Goal: Task Accomplishment & Management: Manage account settings

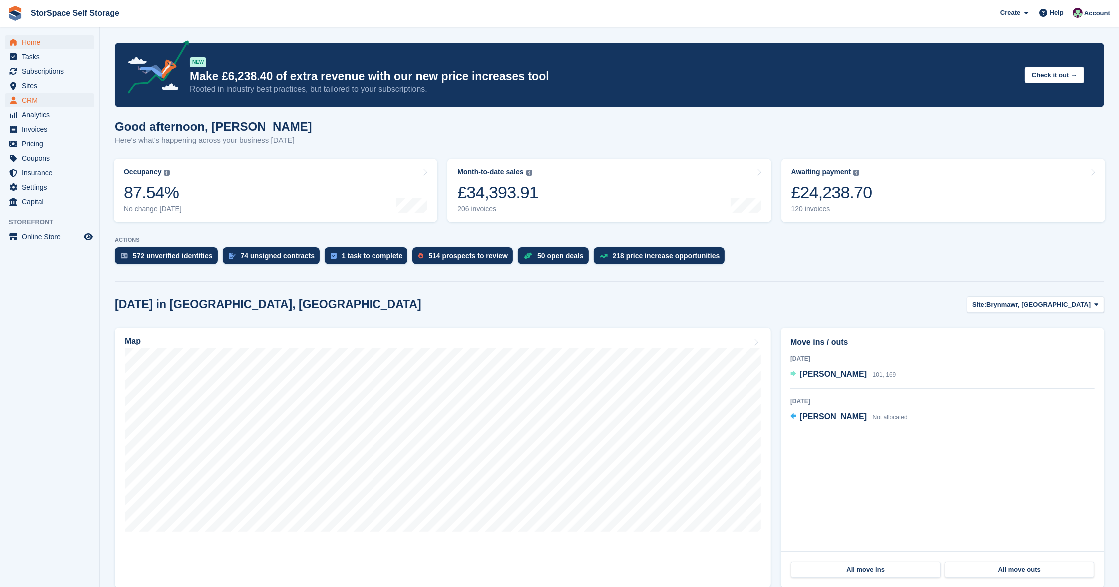
click at [31, 102] on span "CRM" at bounding box center [52, 100] width 60 height 14
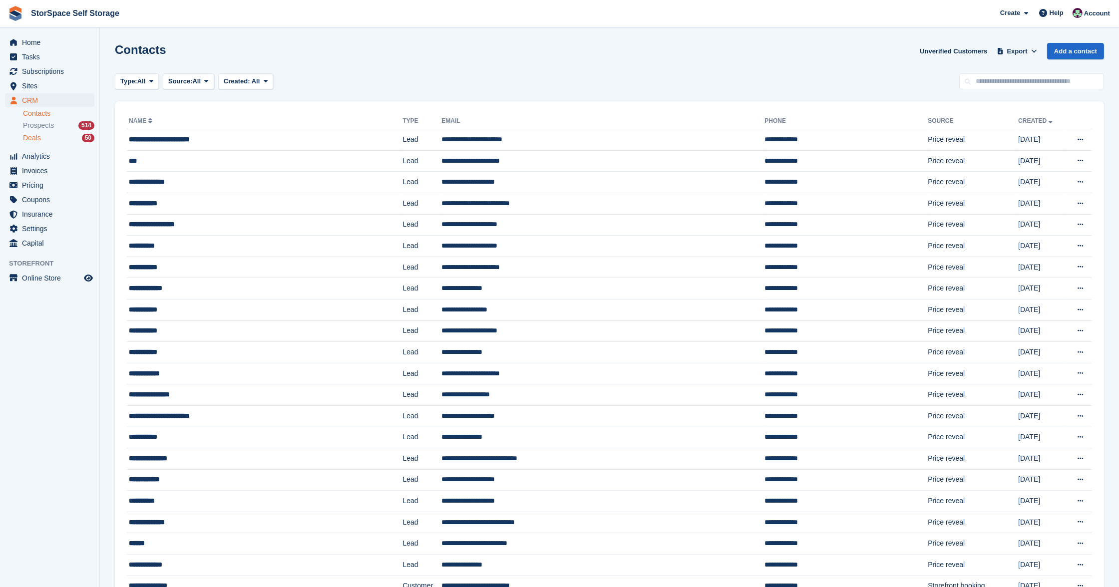
click at [37, 137] on span "Deals" at bounding box center [32, 137] width 18 height 9
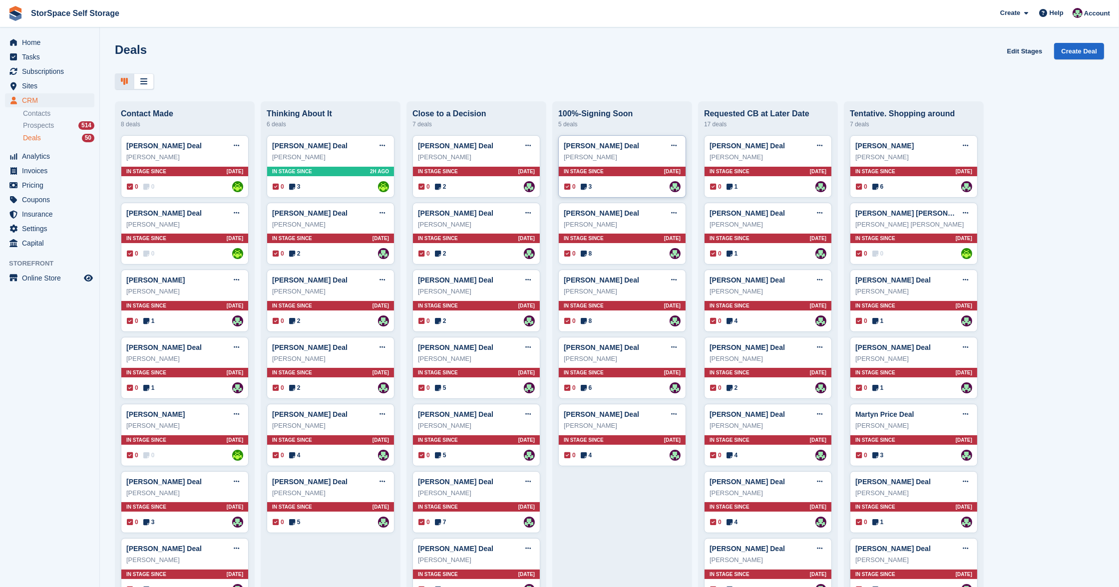
click at [614, 171] on div "In stage since [DATE]" at bounding box center [622, 171] width 127 height 9
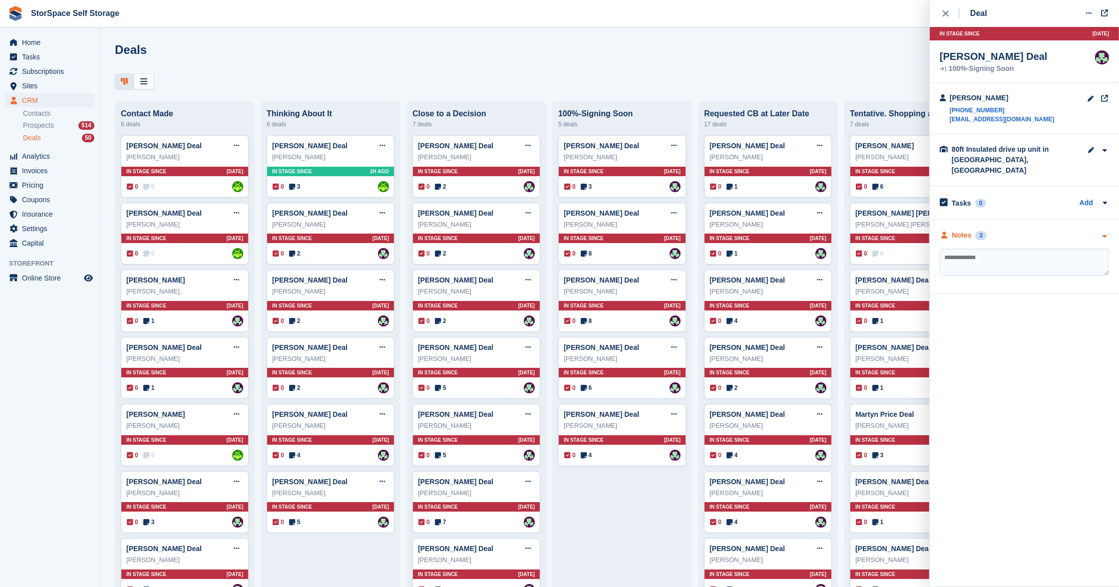
click at [1014, 230] on div "Notes 3" at bounding box center [1024, 235] width 169 height 10
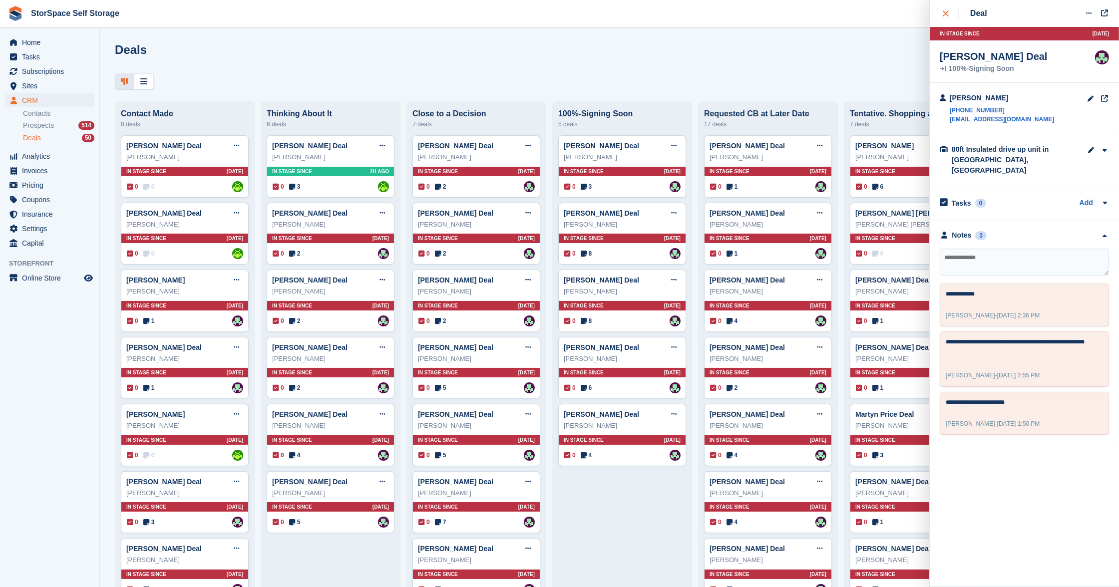
click at [951, 11] on div "close" at bounding box center [951, 13] width 16 height 10
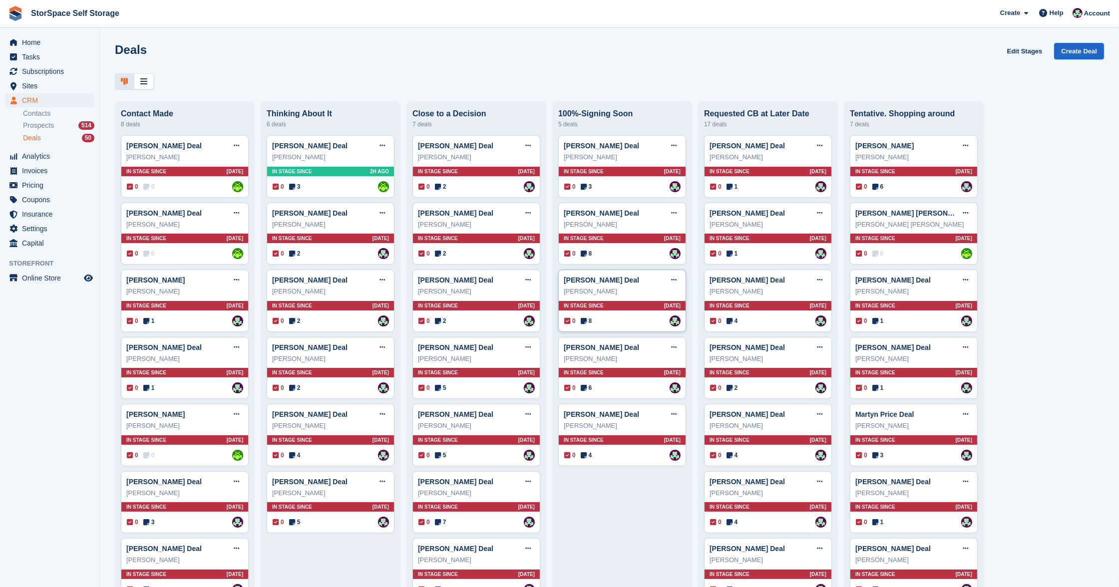
click at [627, 297] on div "[PERSON_NAME] Deal Edit deal [PERSON_NAME] as won [PERSON_NAME] as lost Delete …" at bounding box center [622, 301] width 128 height 62
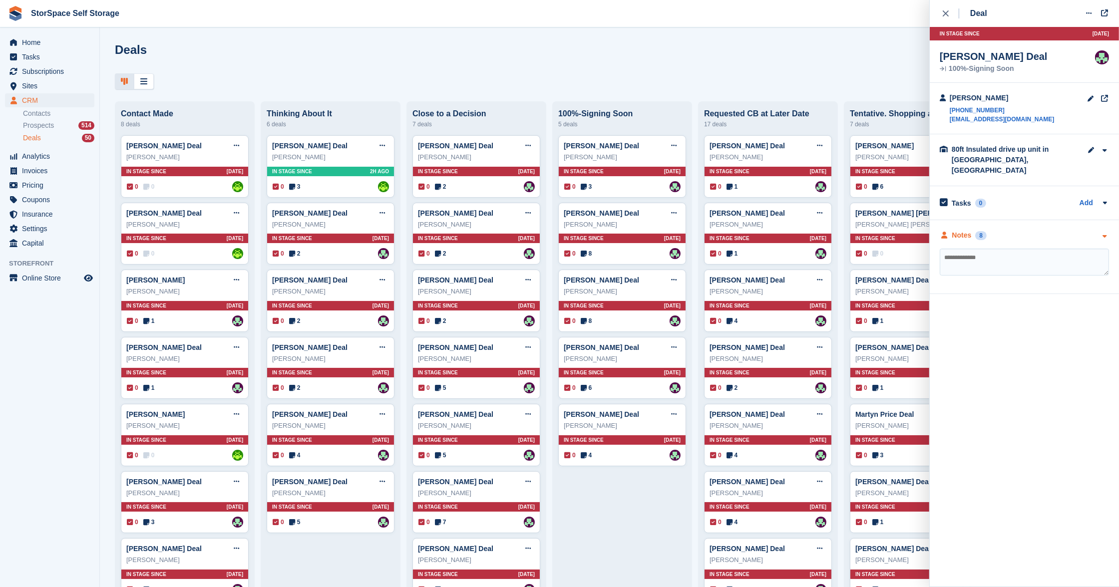
click at [1045, 230] on div "Notes 8" at bounding box center [1024, 235] width 169 height 10
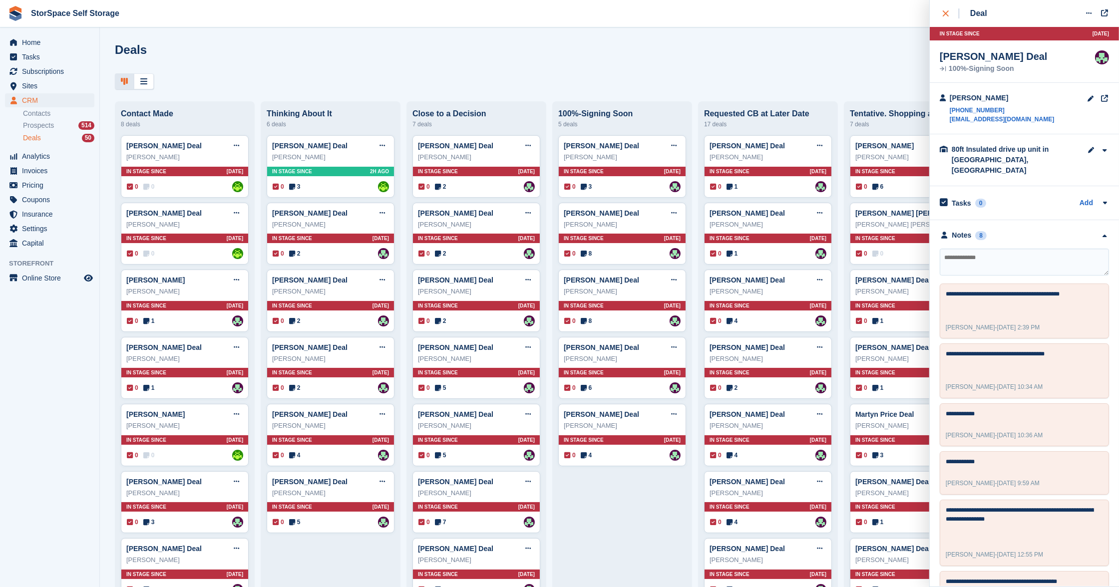
click at [953, 17] on div "close" at bounding box center [951, 13] width 16 height 10
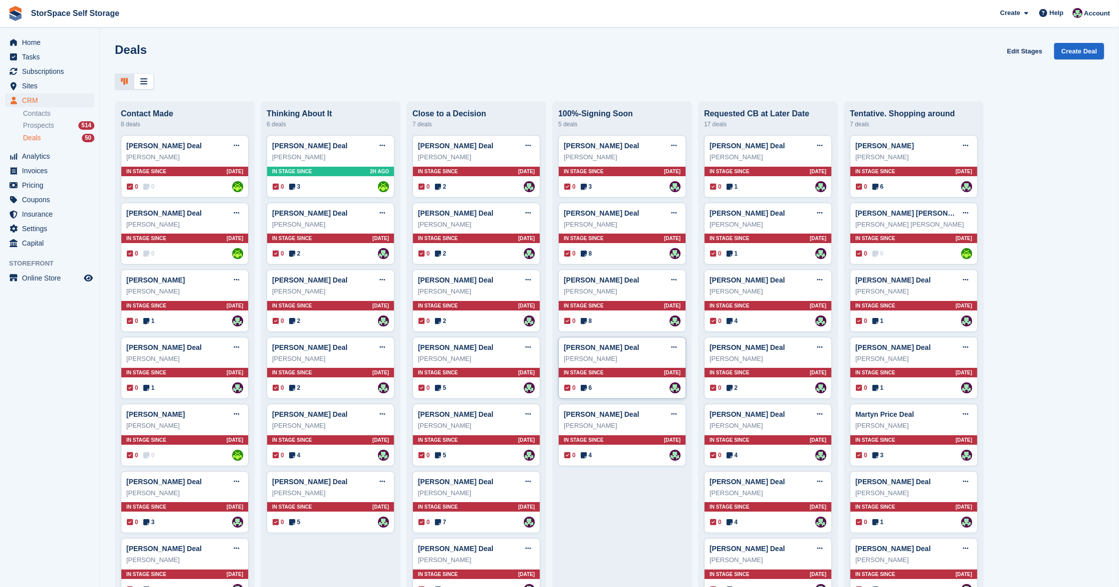
click at [624, 368] on div "In stage since [DATE]" at bounding box center [622, 372] width 127 height 9
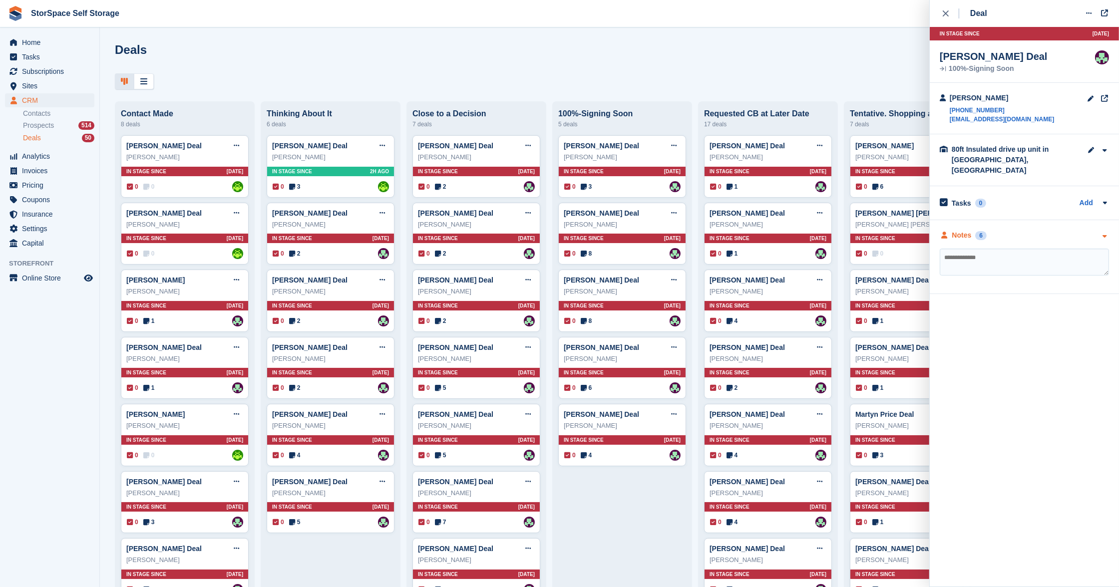
click at [1028, 234] on div "Notes 6" at bounding box center [1024, 235] width 169 height 10
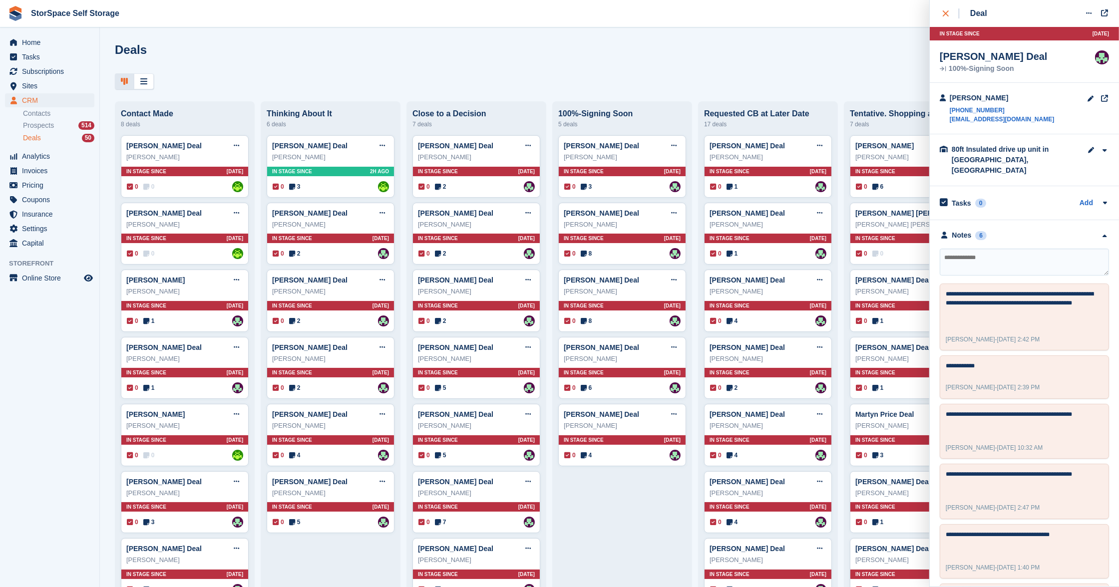
click at [950, 11] on div "close" at bounding box center [951, 13] width 16 height 10
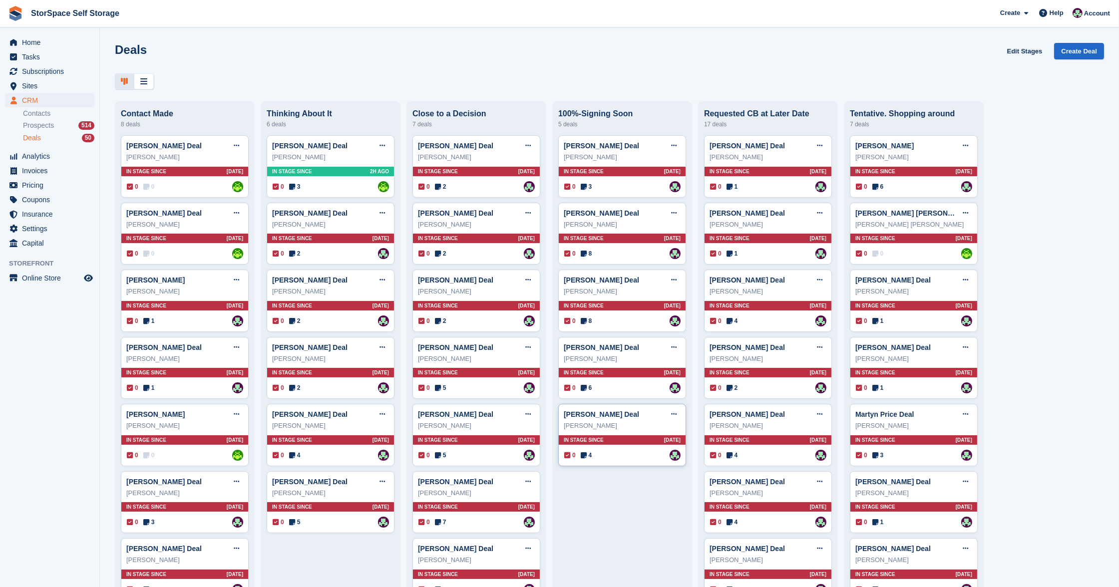
click at [646, 414] on div "[PERSON_NAME] Deal Edit deal [PERSON_NAME] as won [PERSON_NAME] as lost Delete …" at bounding box center [622, 414] width 117 height 15
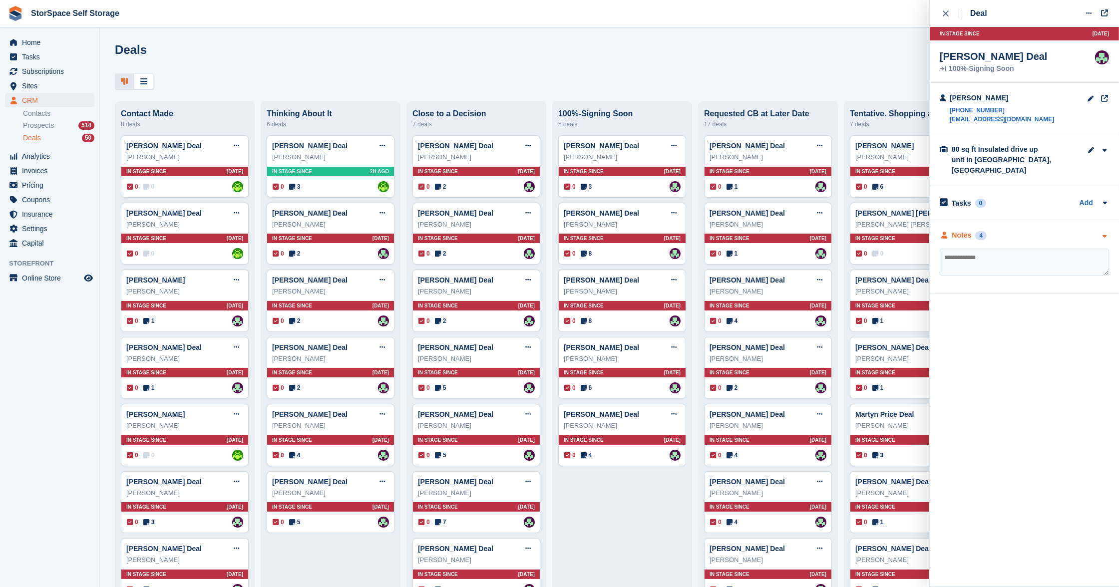
click at [1025, 230] on div "Notes 4" at bounding box center [1024, 235] width 169 height 10
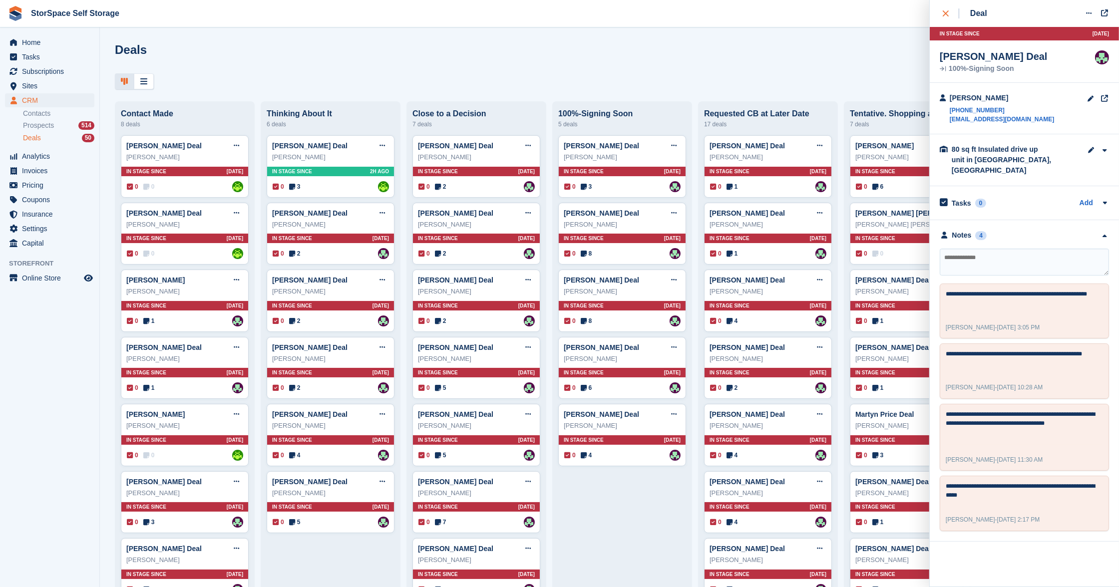
click at [947, 14] on icon "close" at bounding box center [946, 13] width 6 height 6
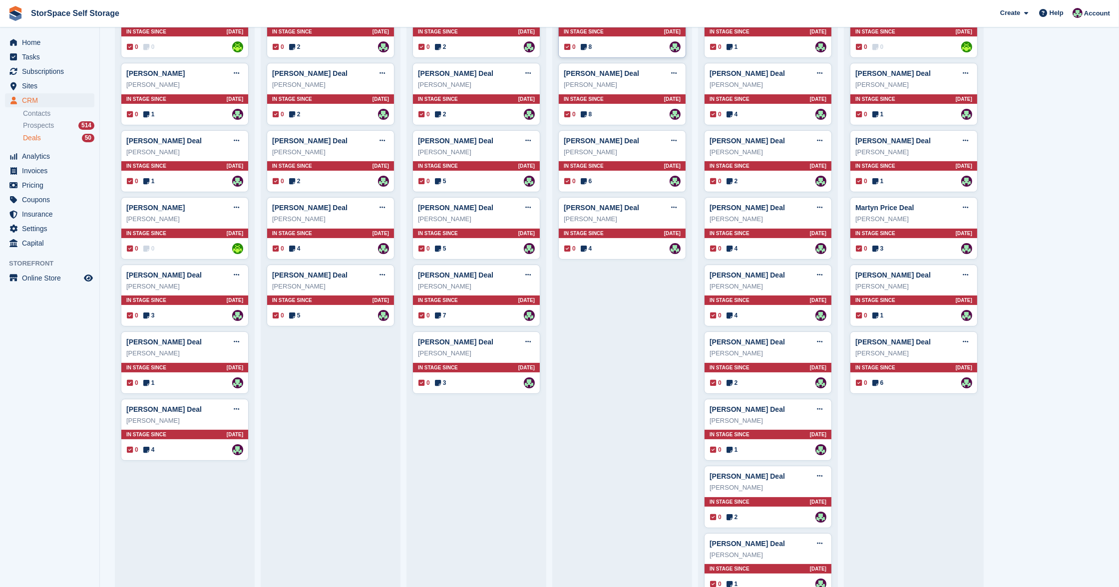
scroll to position [101, 0]
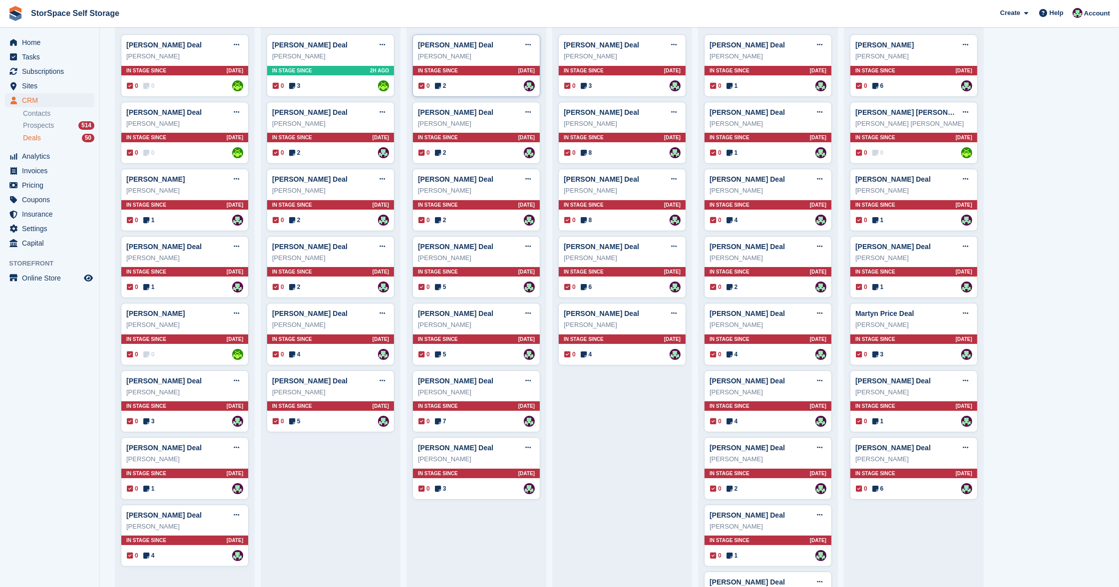
click at [491, 80] on div "0 2 Assigned to [PERSON_NAME]" at bounding box center [477, 85] width 116 height 11
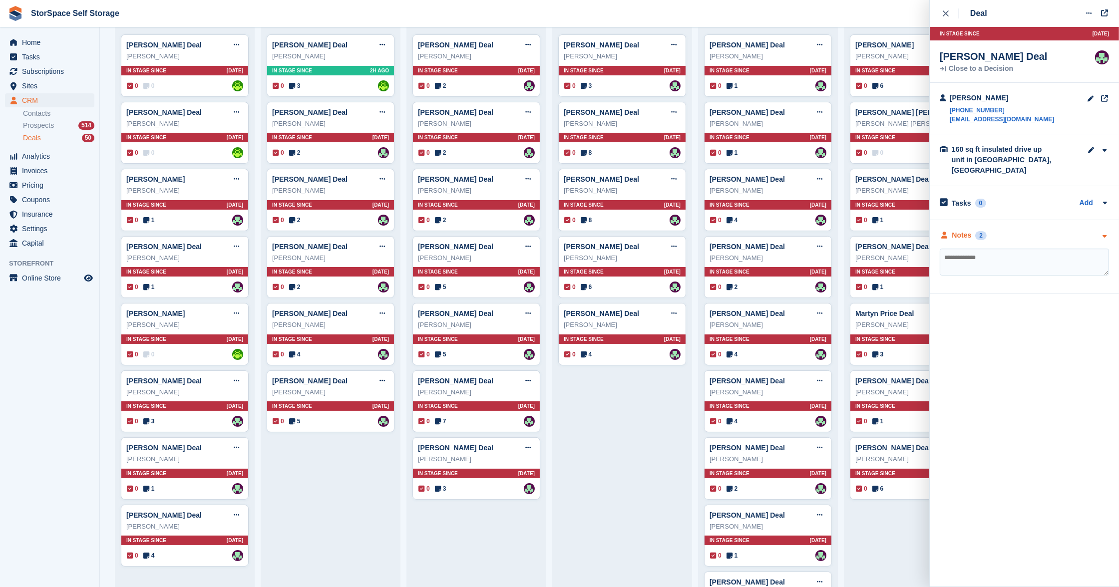
click at [1031, 231] on div "Notes 2" at bounding box center [1024, 235] width 169 height 10
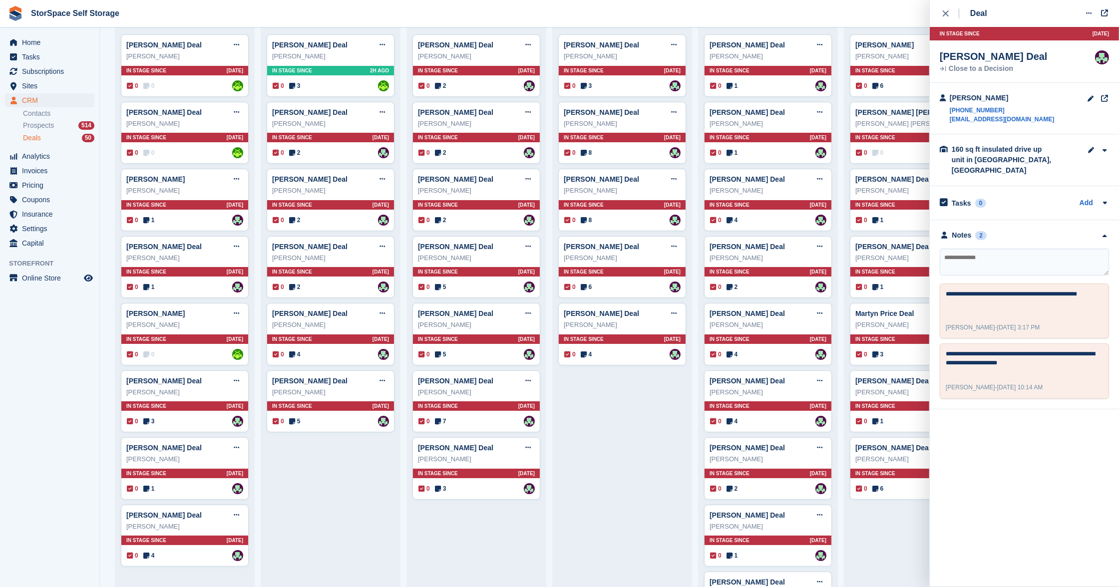
click at [988, 249] on textarea at bounding box center [1024, 262] width 169 height 27
type textarea "**********"
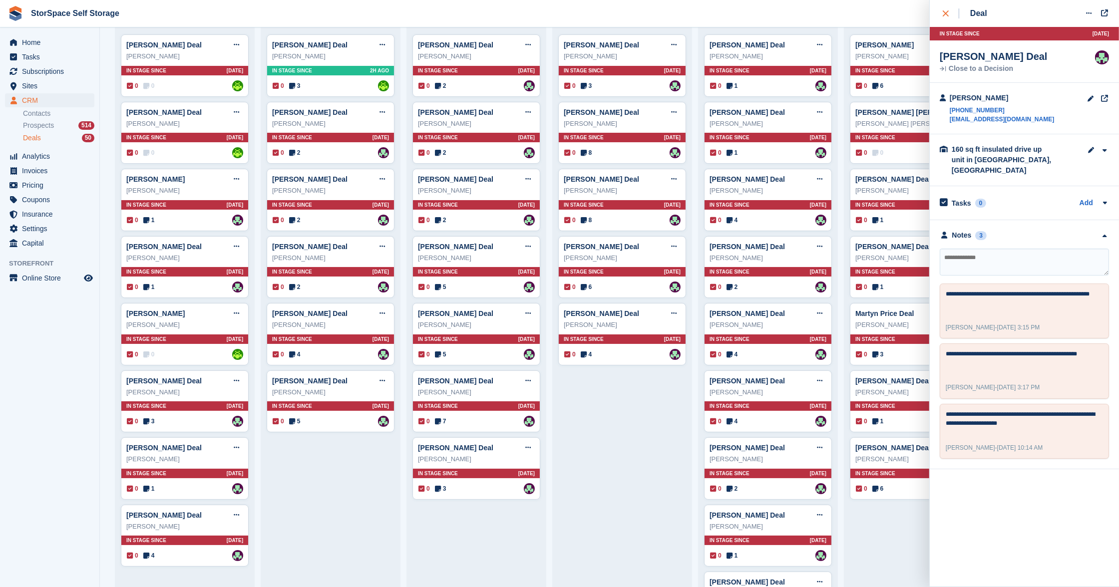
click at [948, 10] on icon "close" at bounding box center [946, 13] width 6 height 6
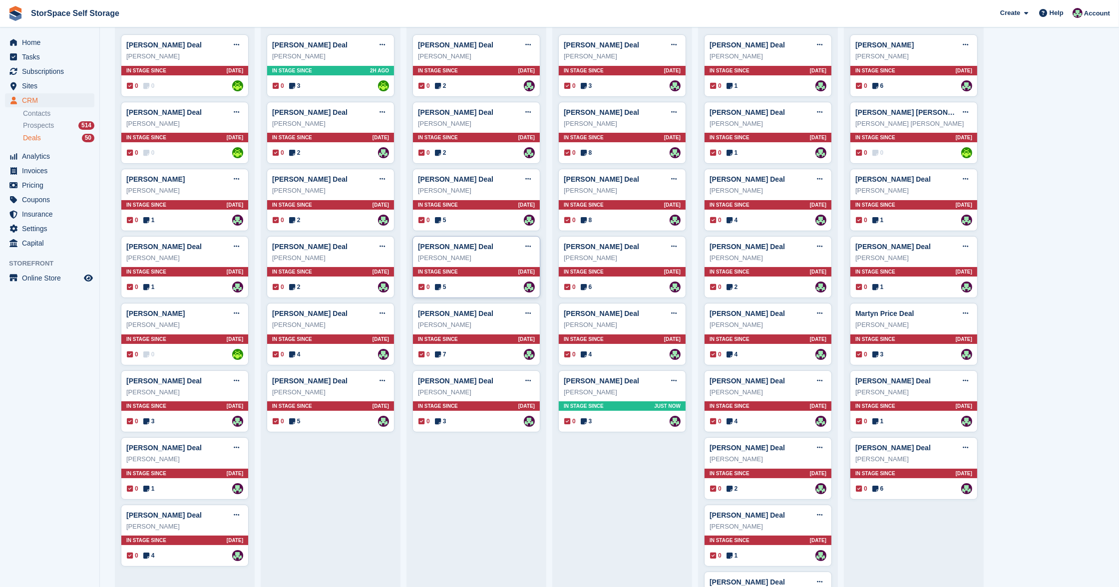
scroll to position [0, 0]
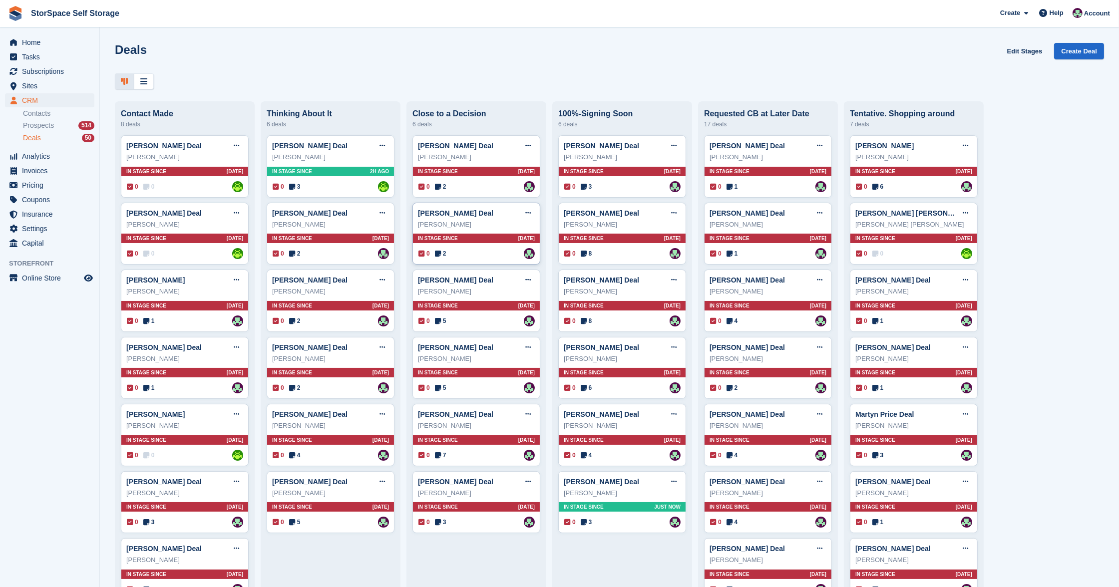
click at [478, 224] on div "[PERSON_NAME]" at bounding box center [476, 225] width 117 height 10
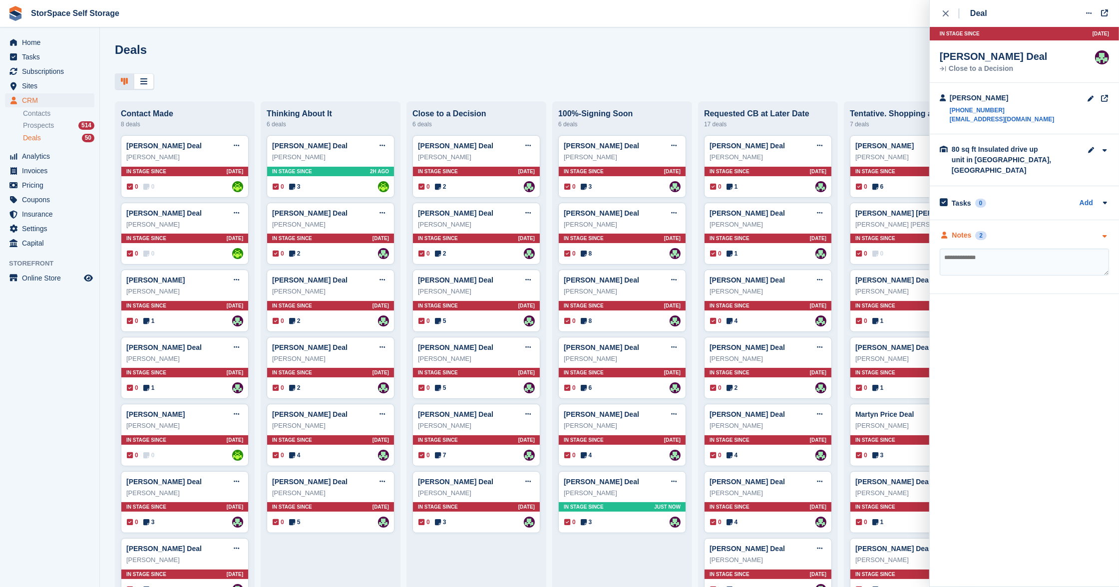
click at [1025, 230] on div "Notes 2" at bounding box center [1024, 235] width 169 height 10
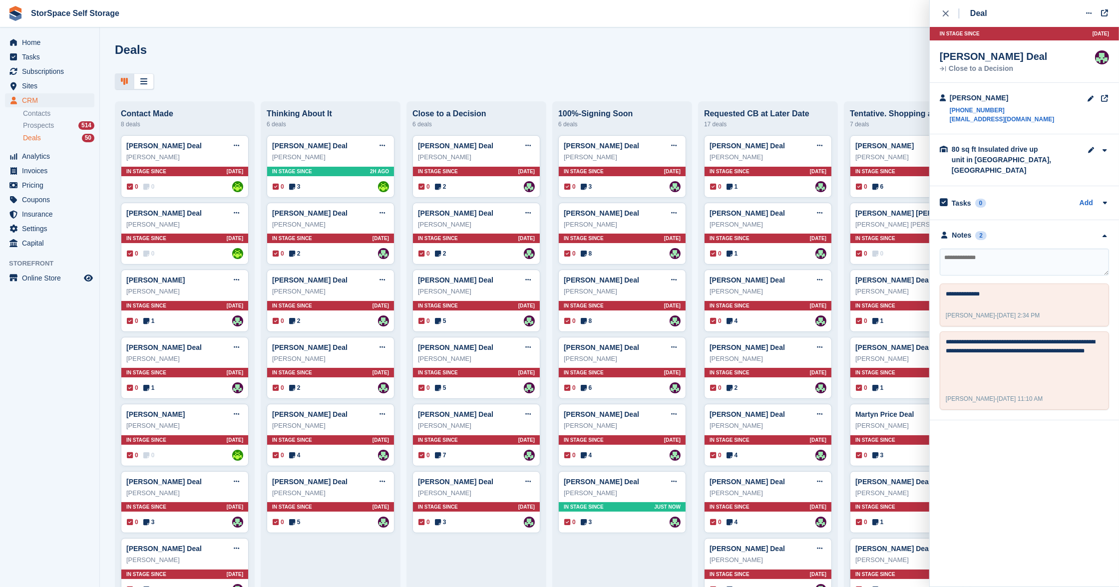
click at [1006, 249] on textarea at bounding box center [1024, 262] width 169 height 27
click at [984, 249] on textarea at bounding box center [1024, 262] width 169 height 27
type textarea "**********"
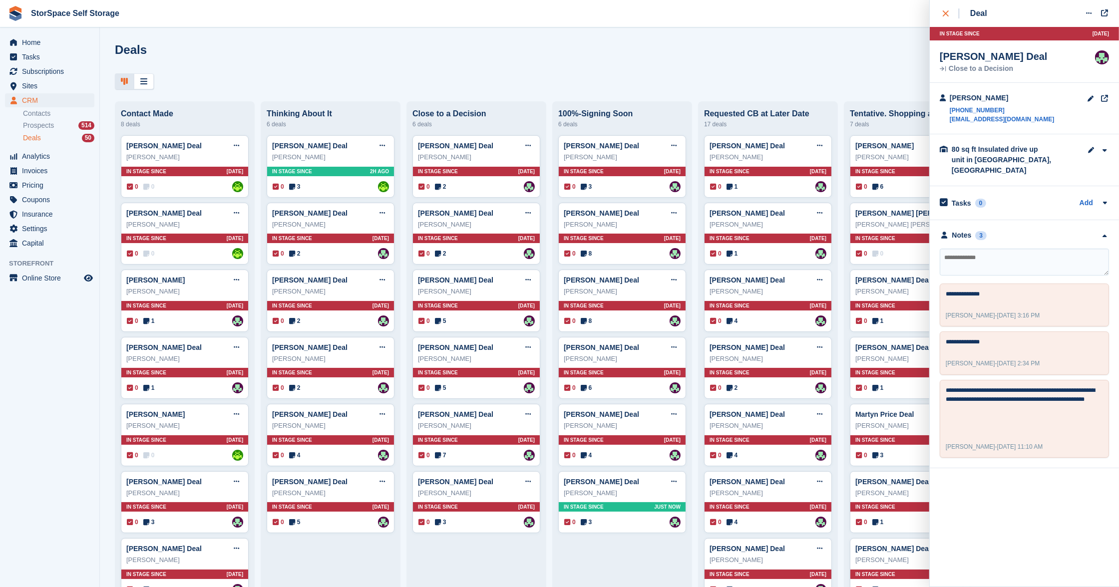
click at [947, 14] on icon "close" at bounding box center [946, 13] width 6 height 6
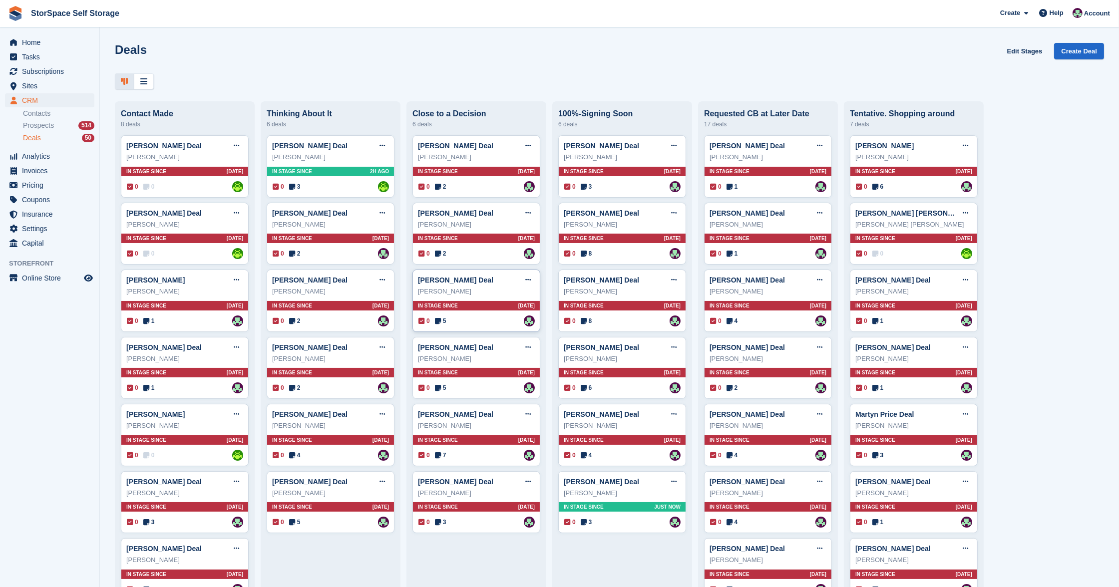
click at [488, 310] on div "[PERSON_NAME] Deal Edit deal [PERSON_NAME] as won [PERSON_NAME] as lost Delete …" at bounding box center [477, 301] width 128 height 62
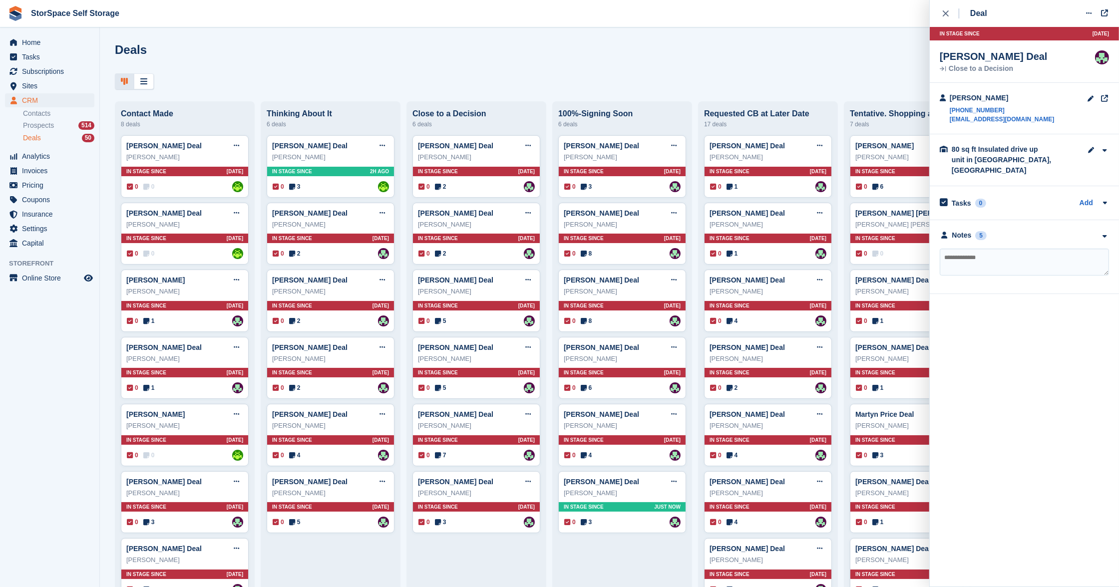
click at [1027, 220] on div "**********" at bounding box center [1024, 257] width 189 height 74
click at [1023, 230] on div "Notes 5" at bounding box center [1024, 235] width 169 height 10
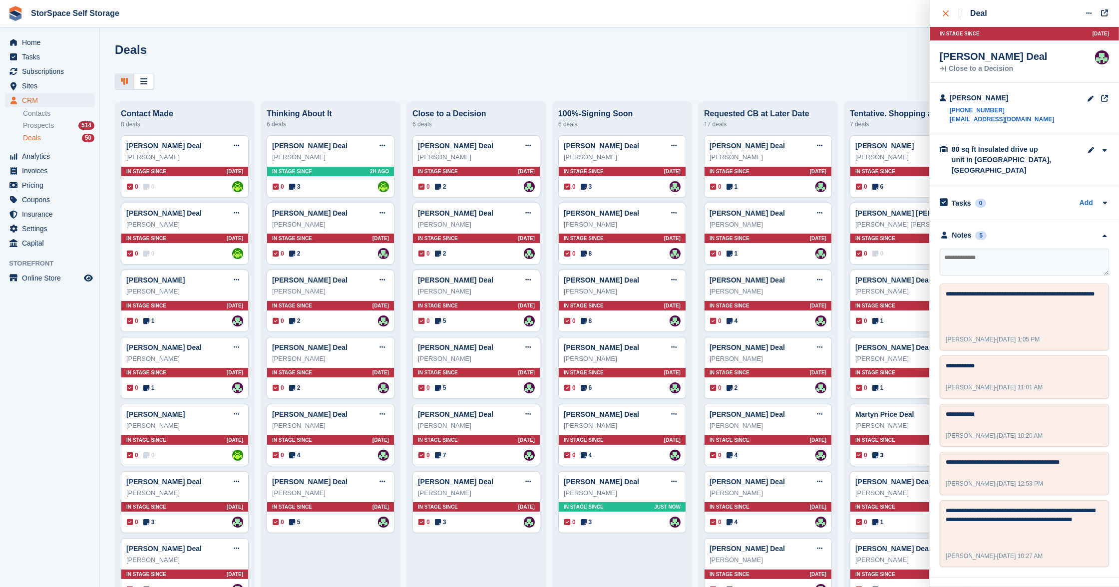
click at [947, 12] on icon "close" at bounding box center [946, 13] width 6 height 6
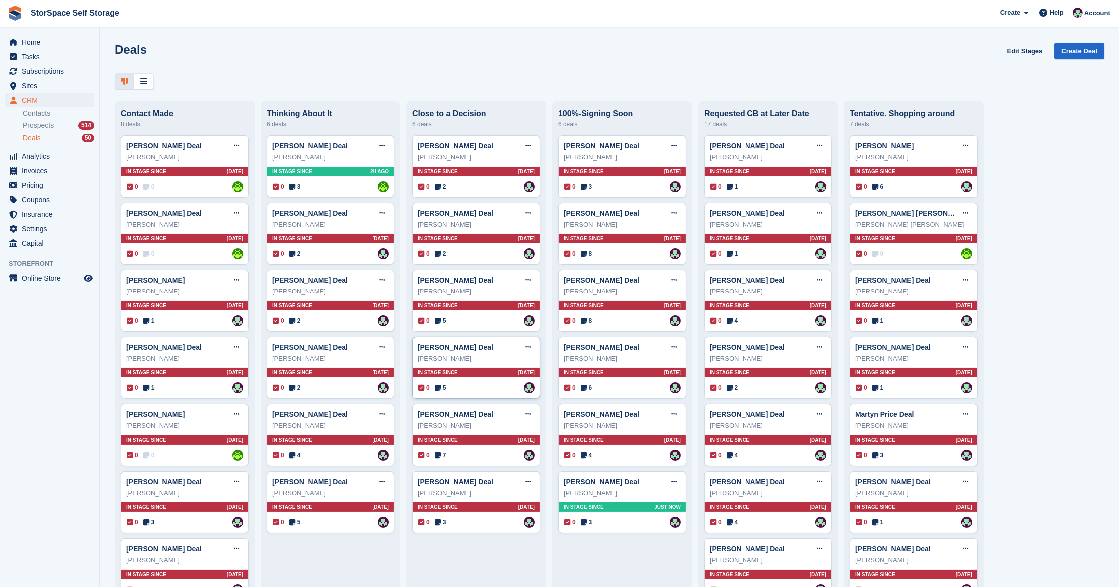
click at [485, 368] on div "In stage since [DATE]" at bounding box center [476, 372] width 127 height 9
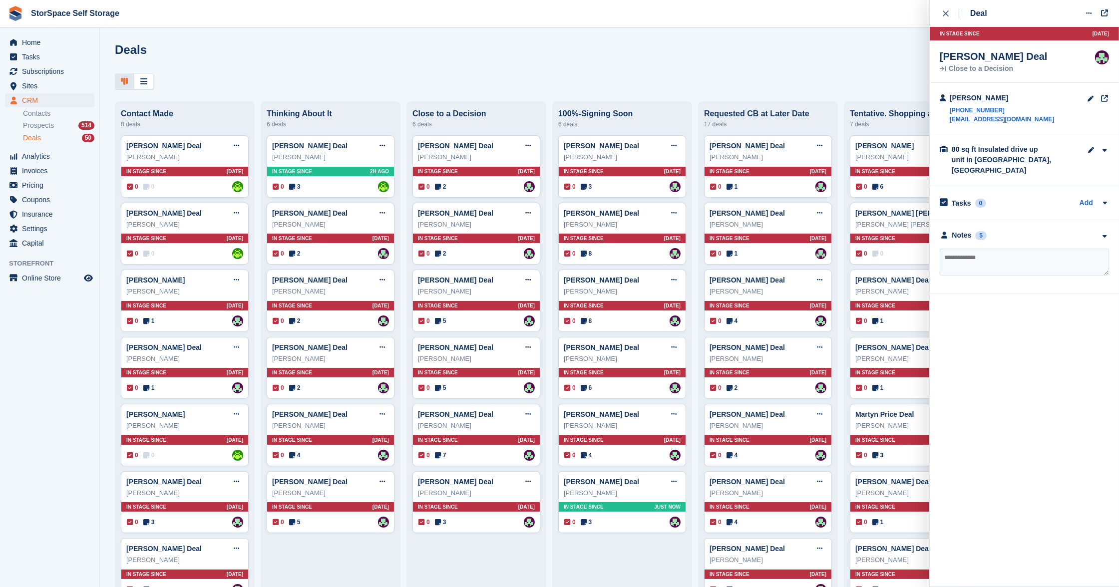
click at [1035, 228] on div "**********" at bounding box center [1024, 257] width 189 height 74
click at [1031, 220] on div "**********" at bounding box center [1024, 257] width 189 height 74
click at [1033, 230] on div "Notes 5" at bounding box center [1024, 235] width 169 height 10
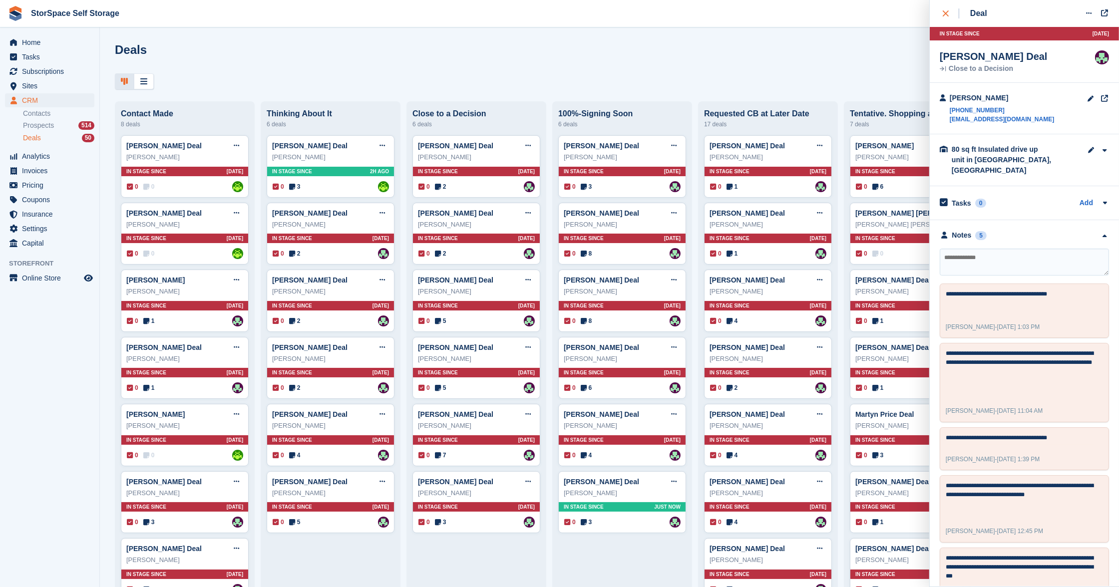
click at [947, 17] on div "close" at bounding box center [951, 13] width 16 height 10
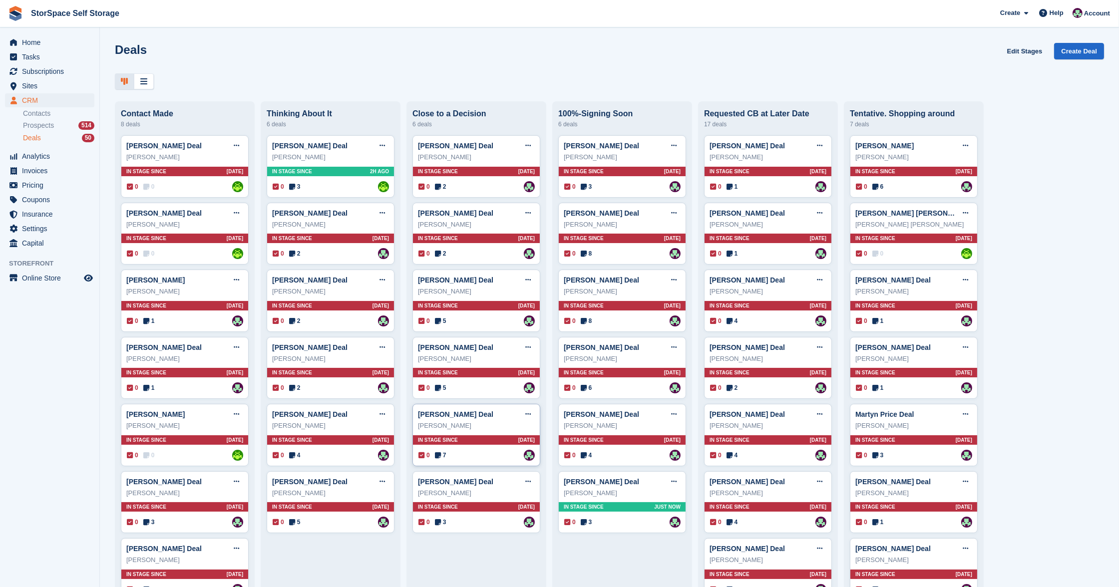
click at [492, 438] on div "In stage since [DATE]" at bounding box center [476, 440] width 127 height 9
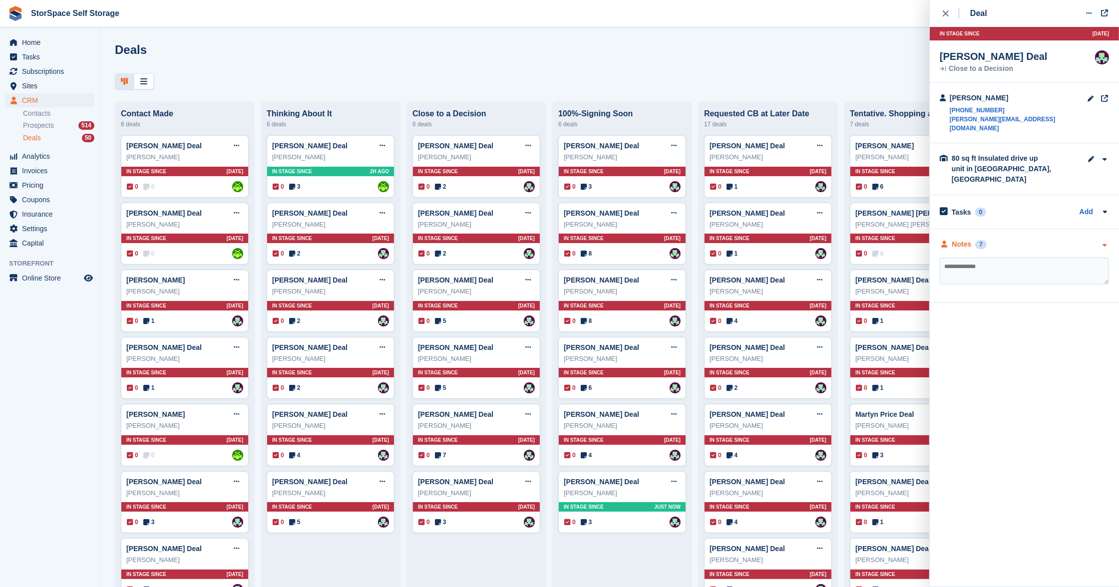
click at [1034, 239] on div "Notes 7" at bounding box center [1024, 244] width 169 height 10
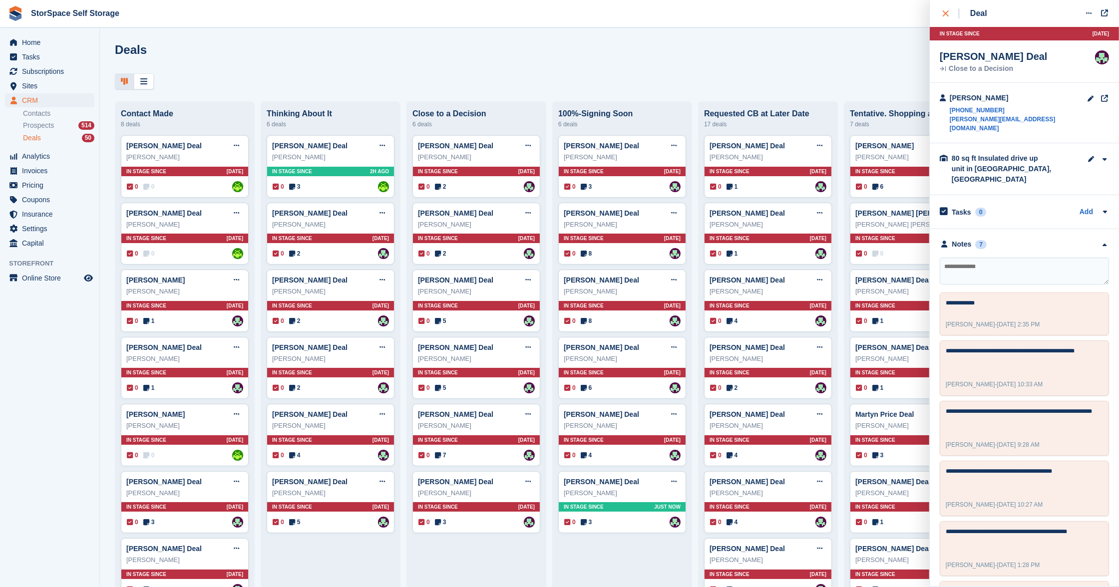
click at [945, 16] on div "close" at bounding box center [951, 13] width 16 height 10
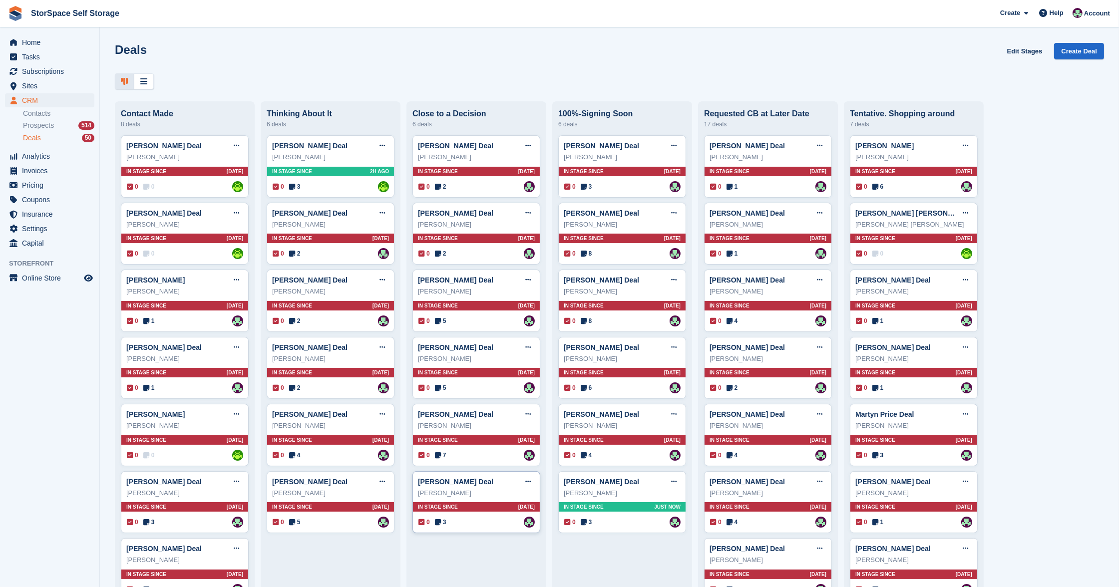
click at [496, 494] on div "[PERSON_NAME]" at bounding box center [476, 494] width 117 height 10
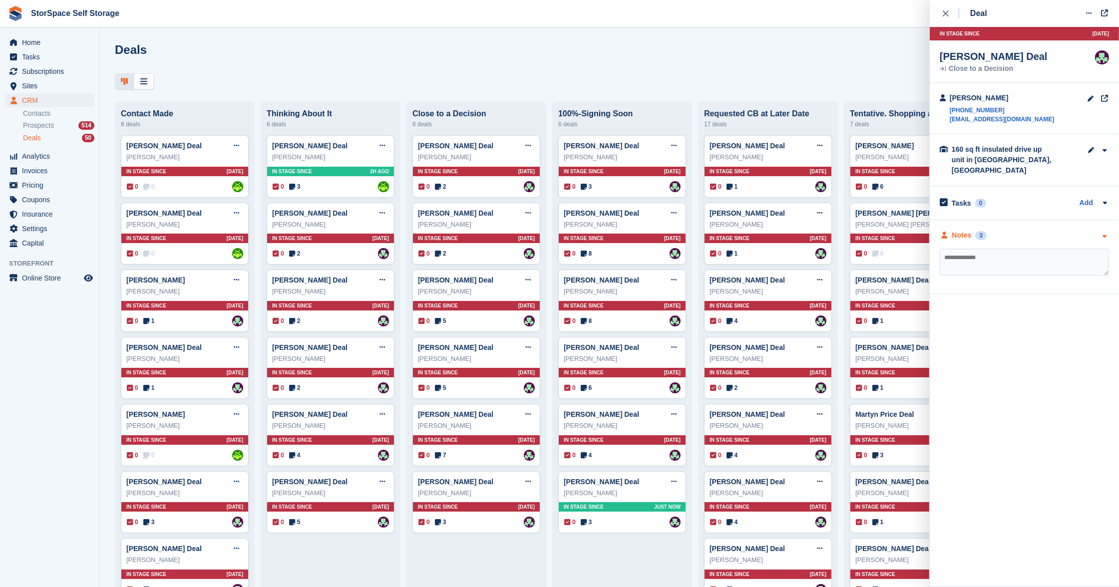
click at [1026, 232] on div "Notes 3" at bounding box center [1024, 235] width 169 height 10
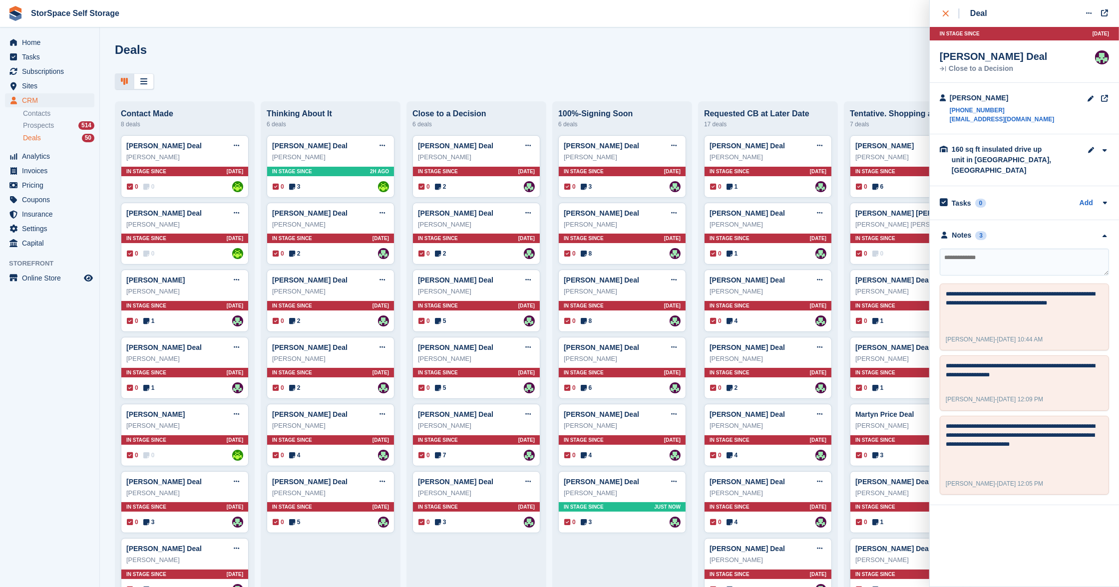
click at [946, 10] on icon "close" at bounding box center [946, 13] width 6 height 6
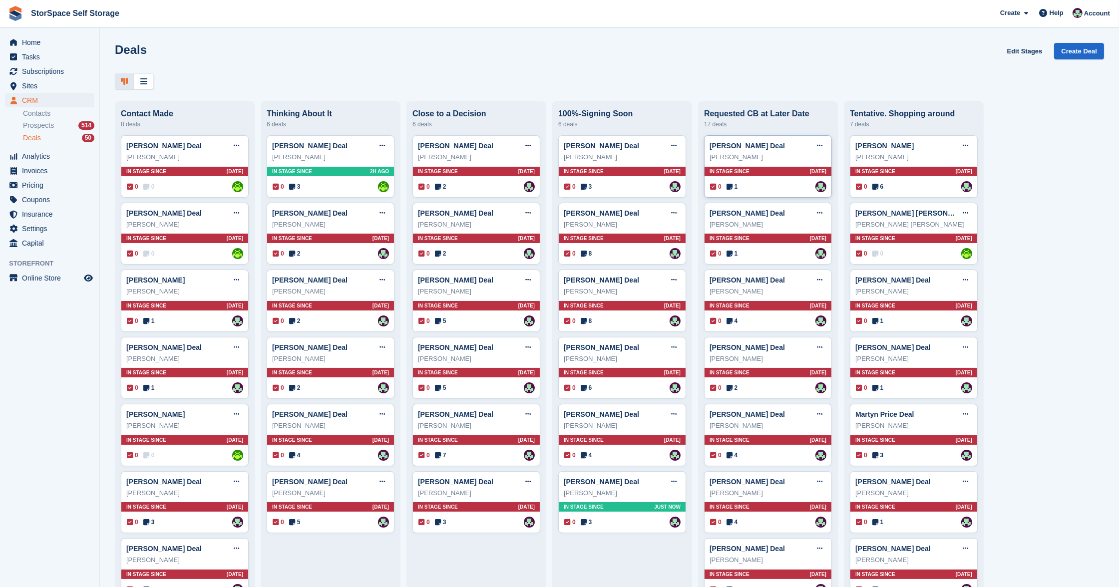
click at [772, 175] on div "In stage since [DATE]" at bounding box center [768, 171] width 127 height 9
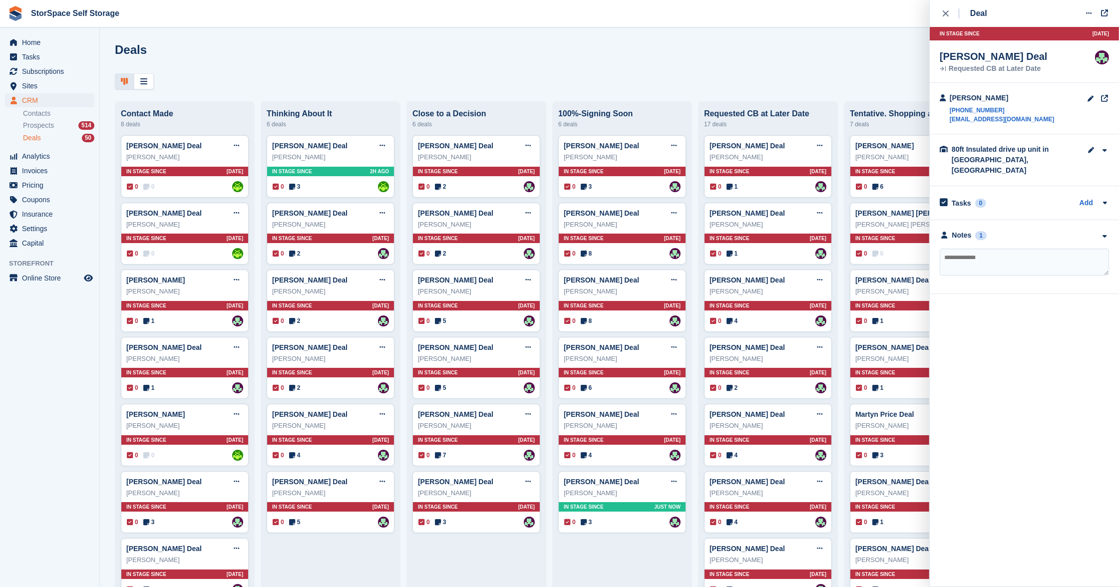
click at [1035, 238] on div "**********" at bounding box center [1024, 257] width 189 height 74
click at [1037, 234] on div "Notes 1" at bounding box center [1024, 235] width 169 height 10
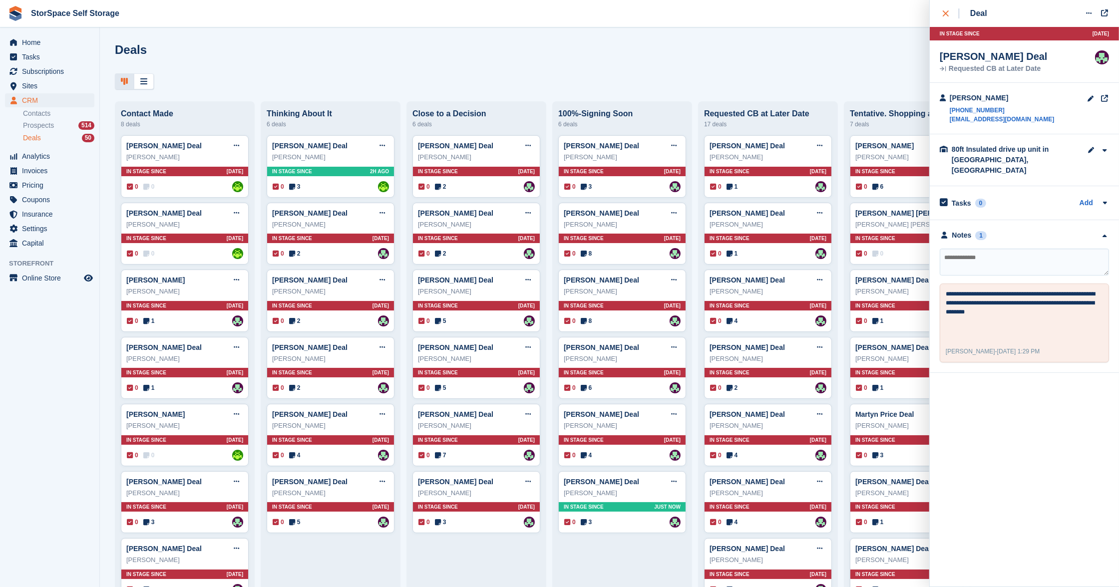
click at [948, 10] on icon "close" at bounding box center [946, 13] width 6 height 6
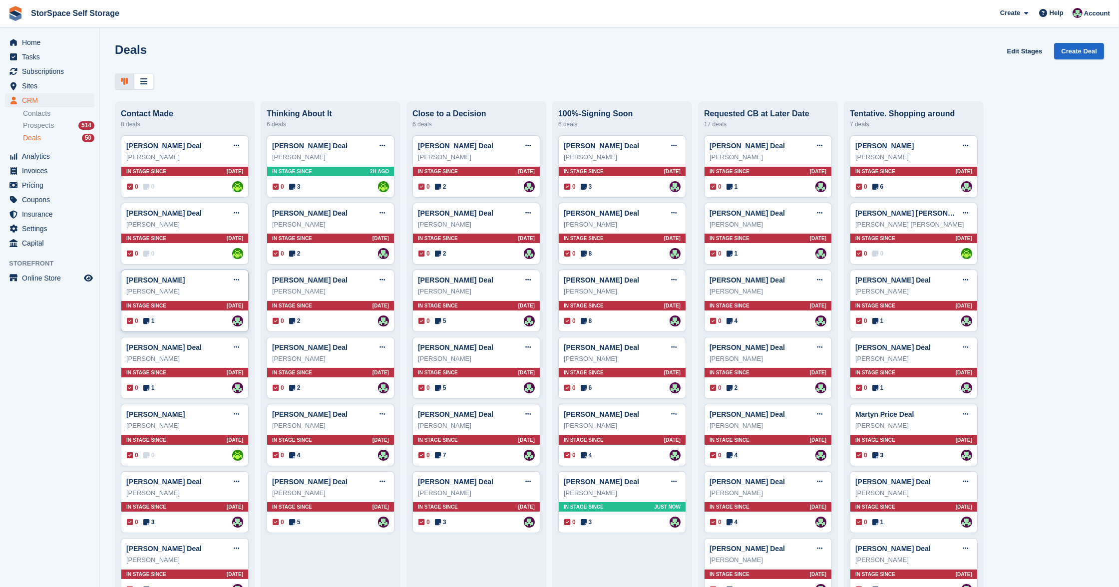
click at [192, 295] on div "[PERSON_NAME]" at bounding box center [184, 292] width 117 height 10
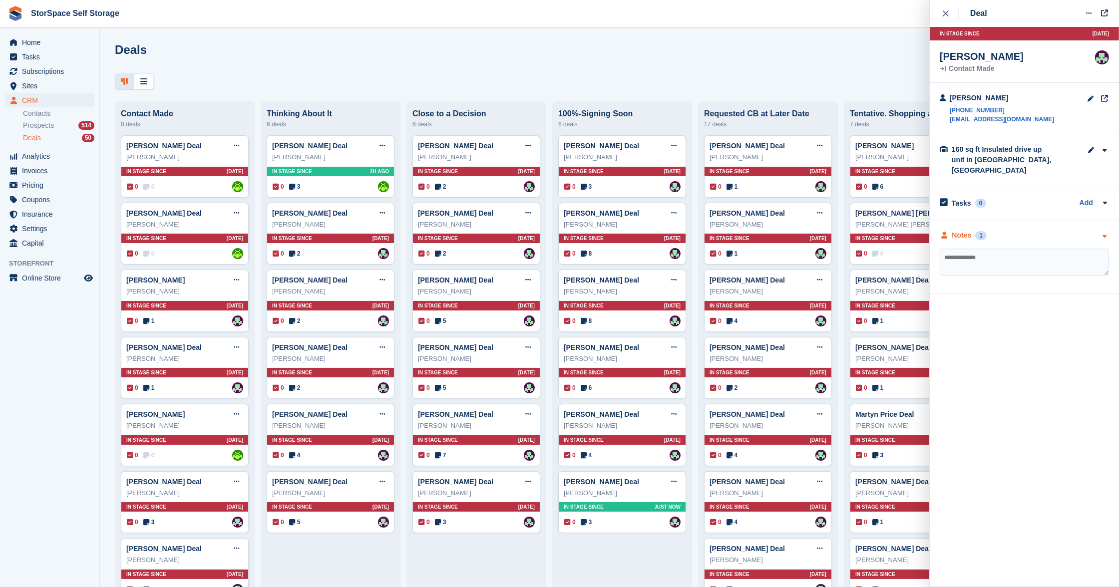
click at [1050, 230] on div "Notes 1" at bounding box center [1024, 235] width 169 height 10
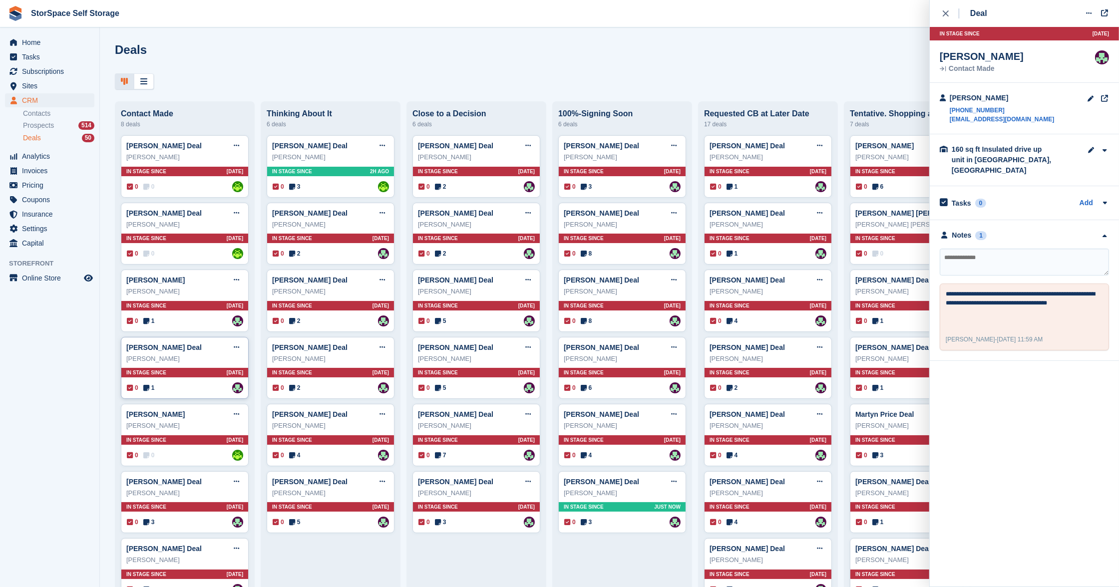
click at [184, 377] on div "In stage since [DATE]" at bounding box center [184, 372] width 127 height 9
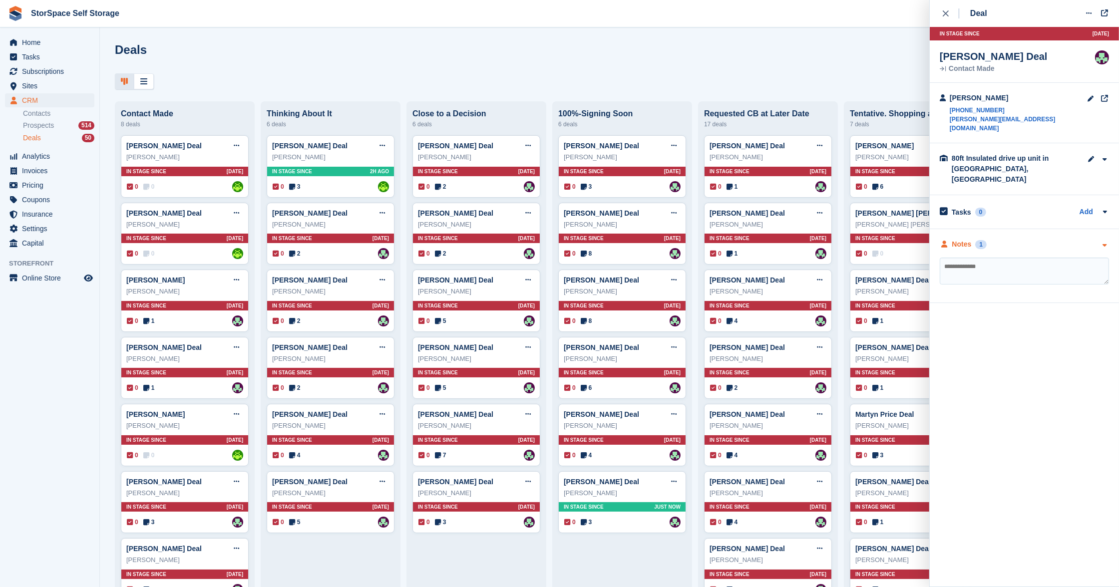
click at [999, 239] on div "Notes 1" at bounding box center [1024, 244] width 169 height 10
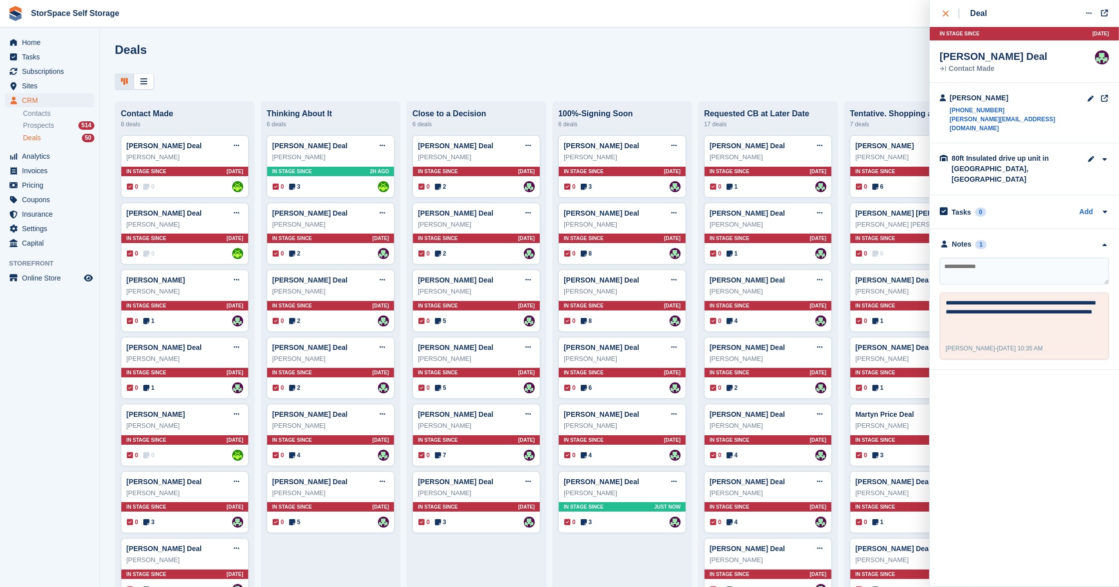
click at [945, 15] on icon "close" at bounding box center [946, 13] width 6 height 6
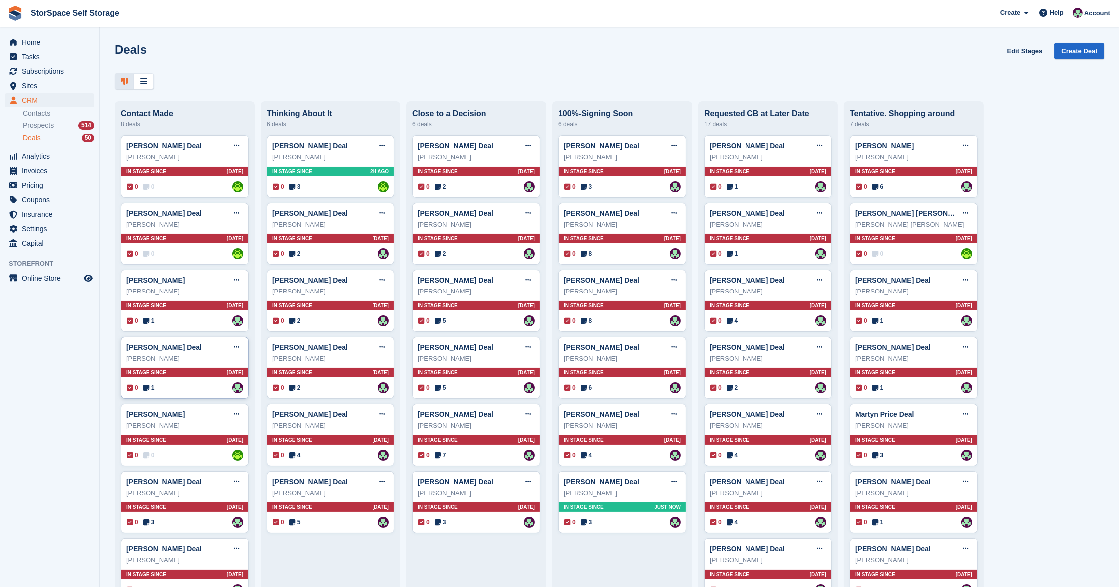
scroll to position [102, 0]
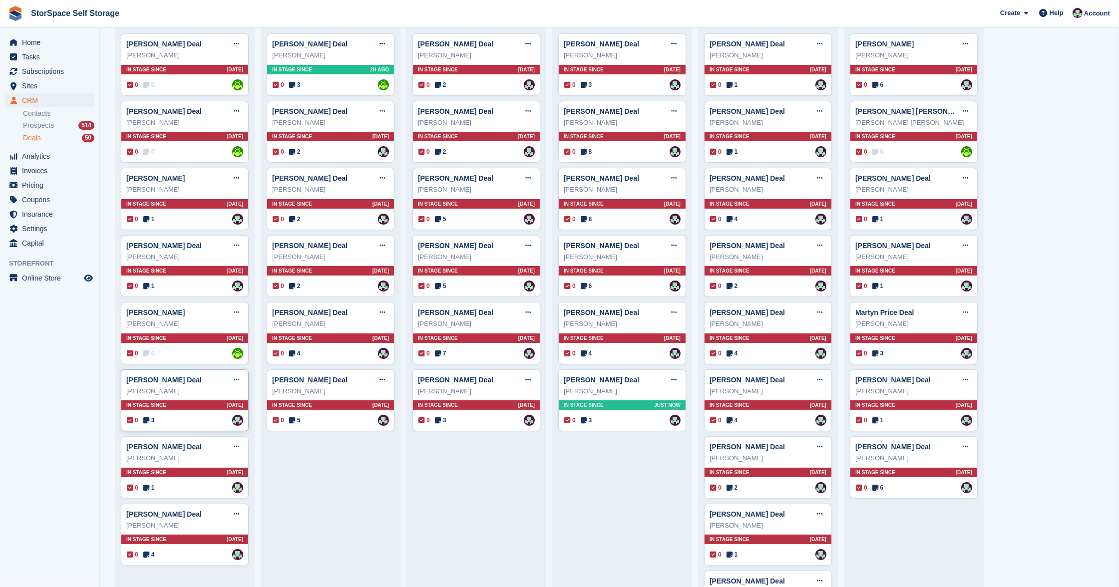
click at [212, 398] on div "[PERSON_NAME] Deal Edit deal [PERSON_NAME] as won [PERSON_NAME] as lost Delete …" at bounding box center [185, 401] width 128 height 62
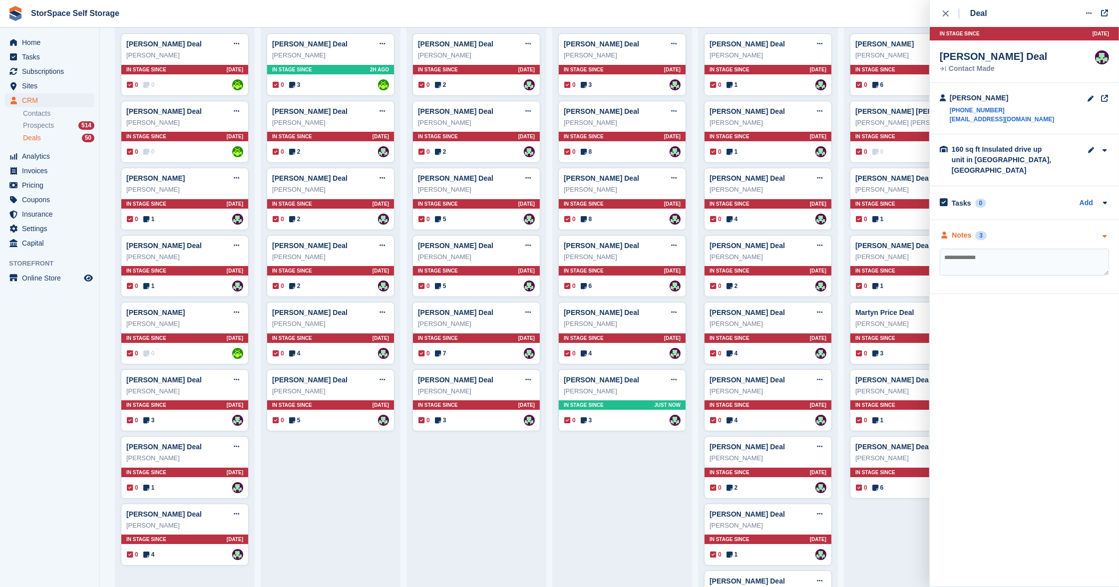
click at [1005, 230] on div "Notes 3" at bounding box center [1024, 235] width 169 height 10
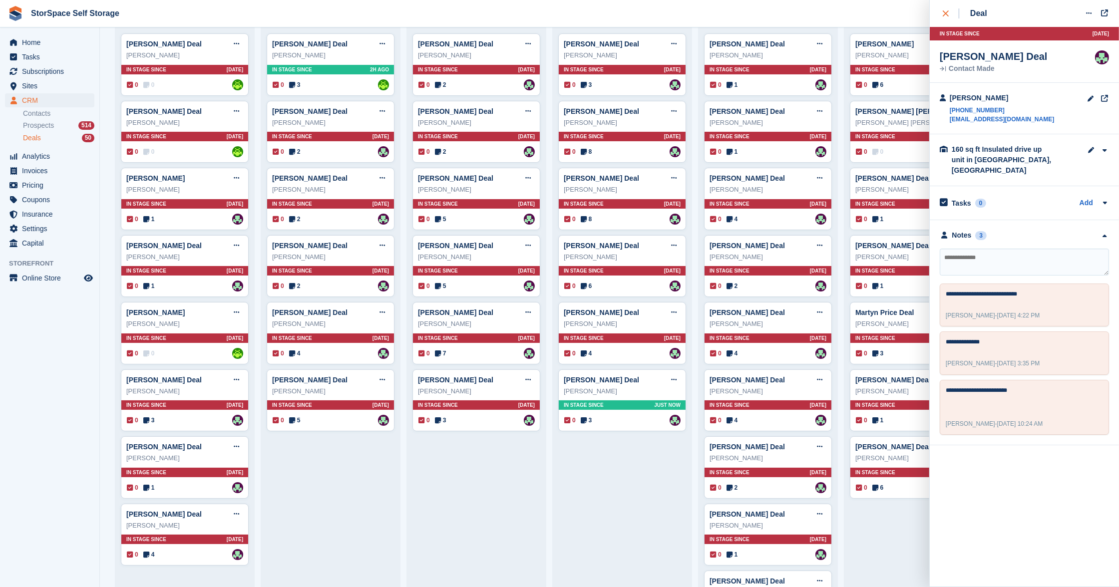
click at [948, 11] on icon "close" at bounding box center [946, 13] width 6 height 6
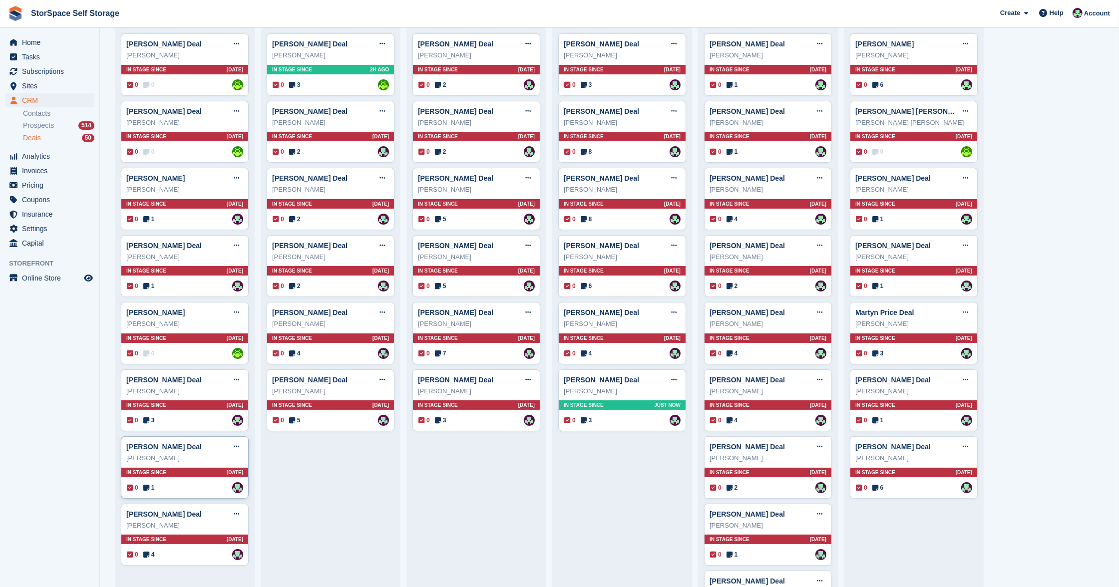
click at [184, 468] on div "In stage since [DATE]" at bounding box center [184, 472] width 127 height 9
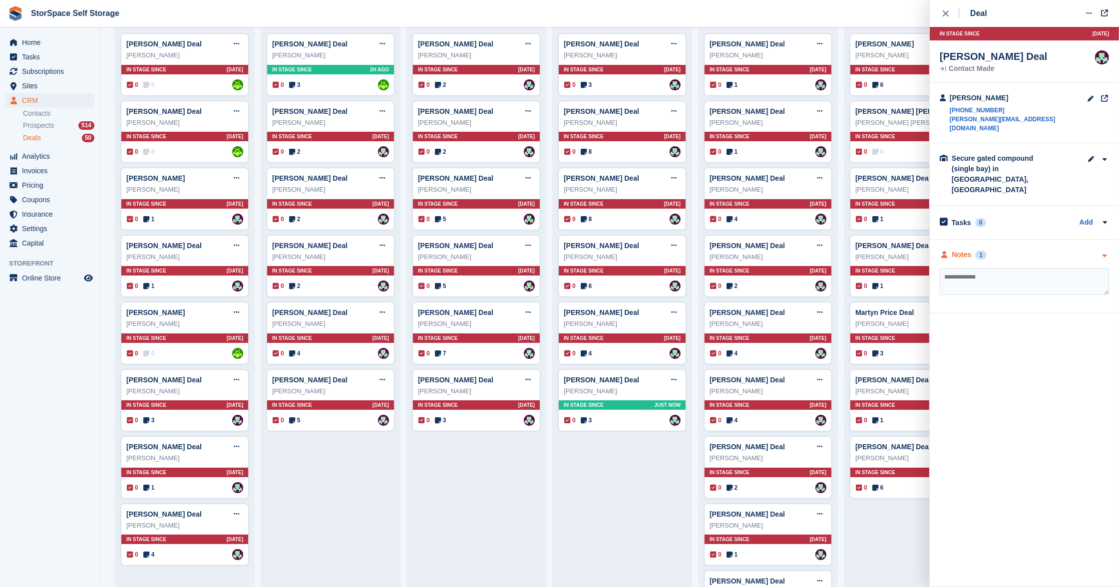
click at [1025, 250] on div "Notes 1" at bounding box center [1024, 255] width 169 height 10
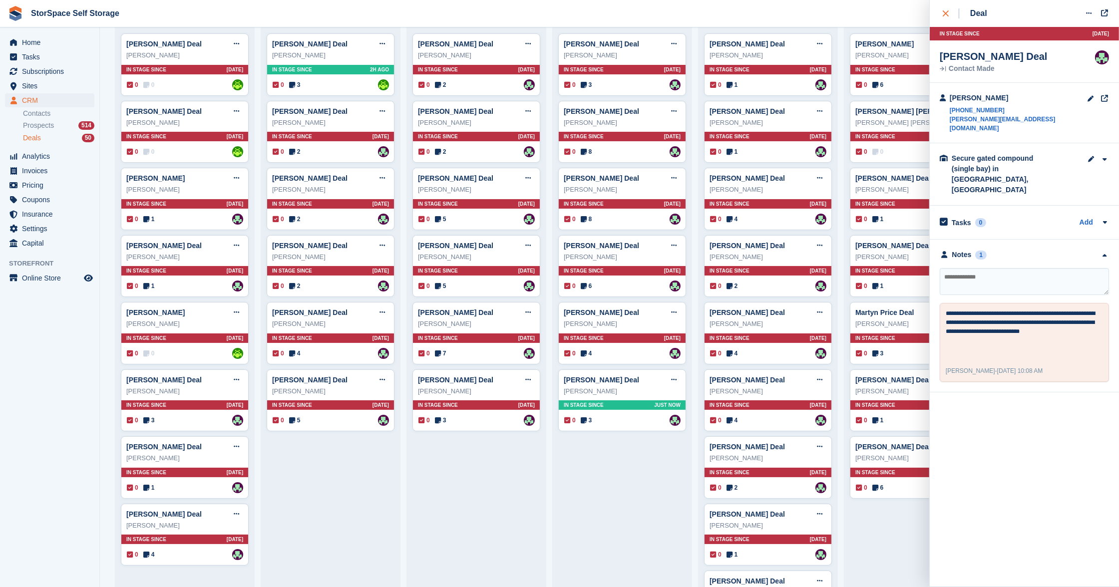
click at [947, 14] on icon "close" at bounding box center [946, 13] width 6 height 6
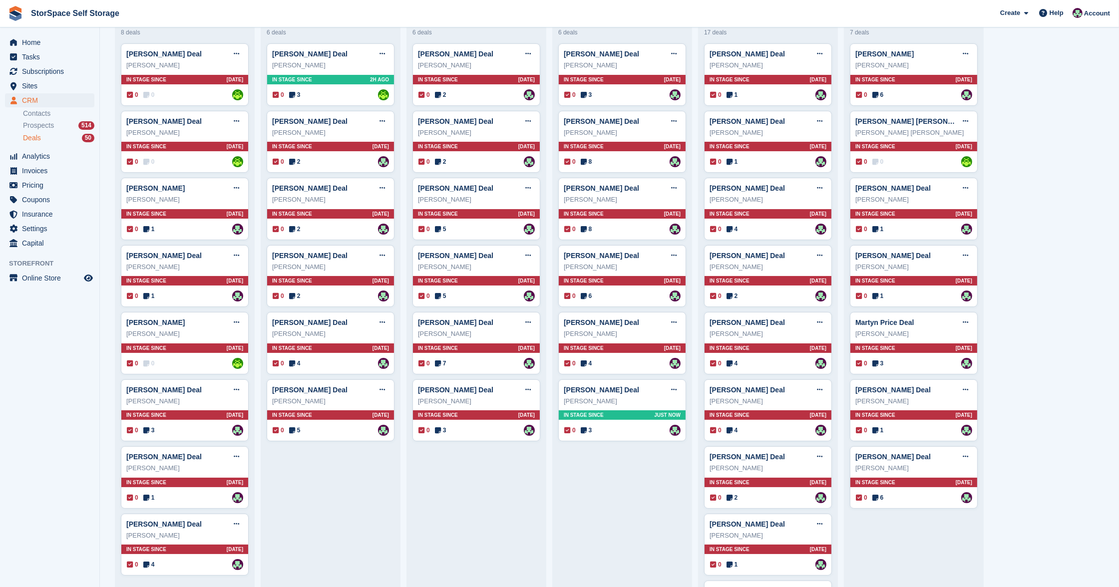
scroll to position [0, 0]
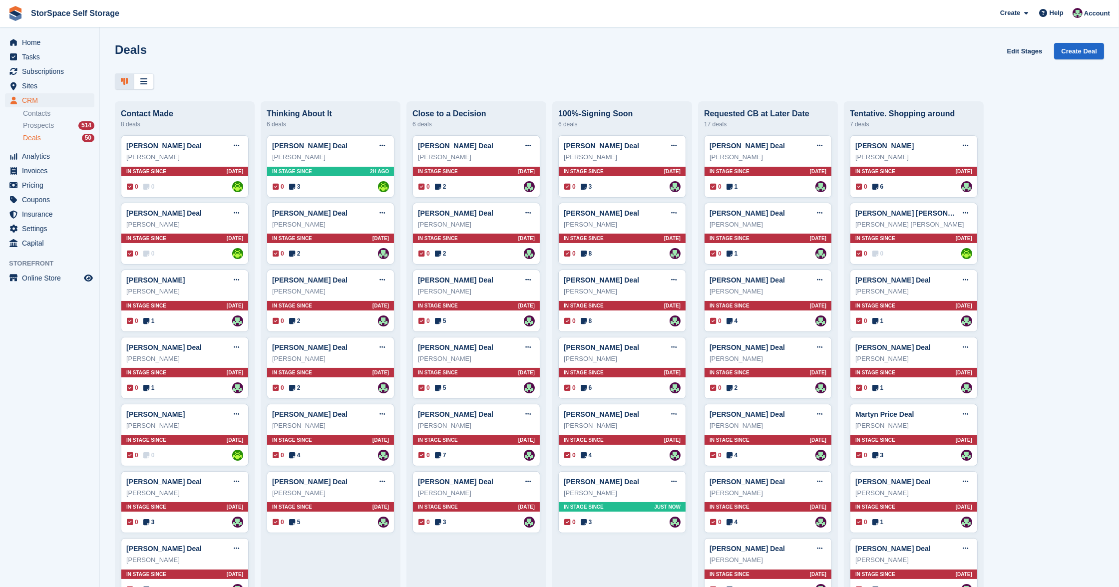
click at [408, 1] on span "StorSpace Self Storage Create Subscription Invoice Contact Deal Discount Page H…" at bounding box center [559, 13] width 1119 height 27
